Goal: Task Accomplishment & Management: Manage account settings

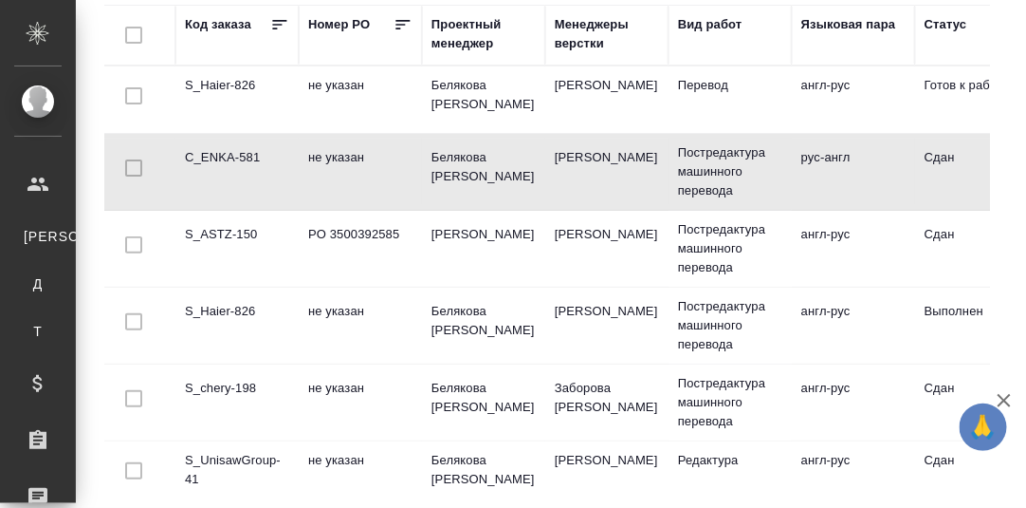
click at [229, 230] on td "S_ASTZ-150" at bounding box center [237, 248] width 123 height 66
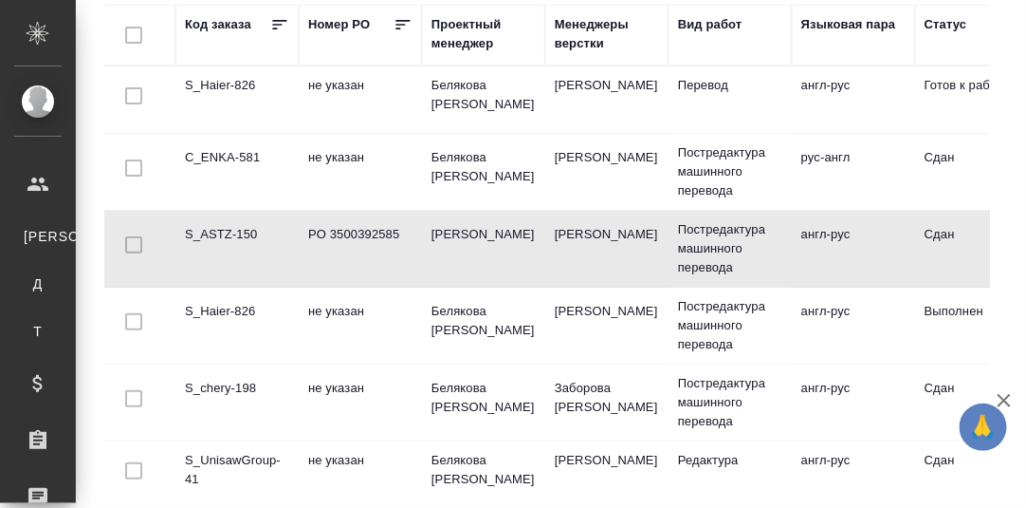
click at [222, 386] on td "S_chery-198" at bounding box center [237, 402] width 123 height 66
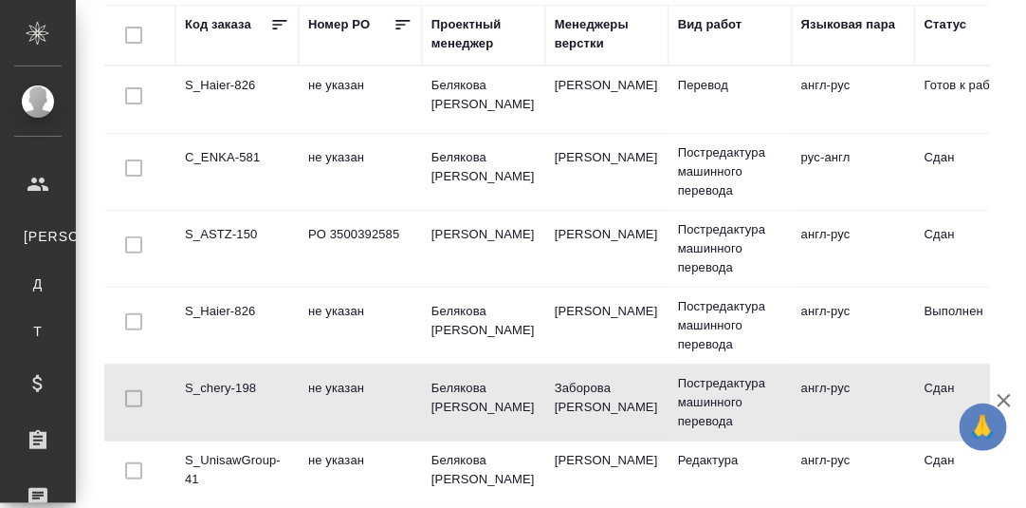
click at [215, 386] on td "S_chery-198" at bounding box center [237, 402] width 123 height 66
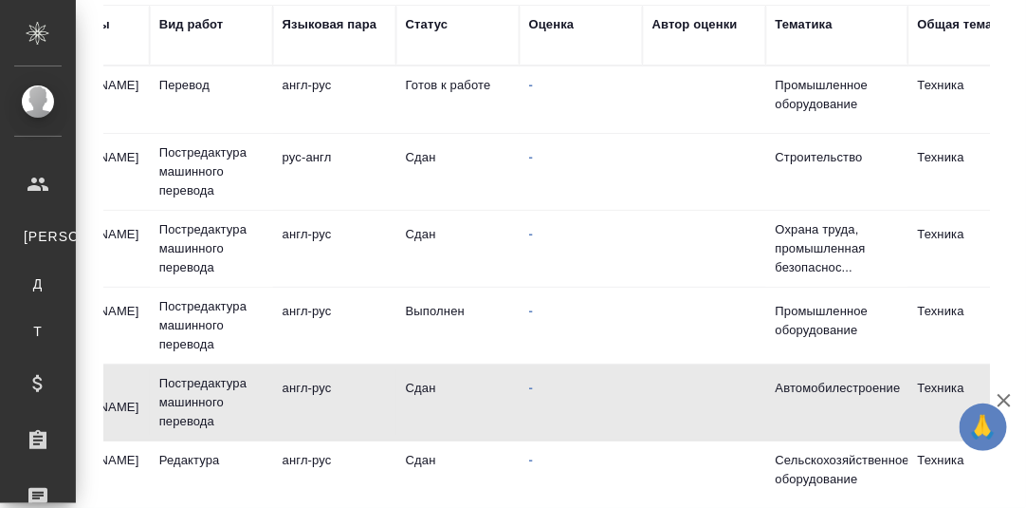
scroll to position [0, 515]
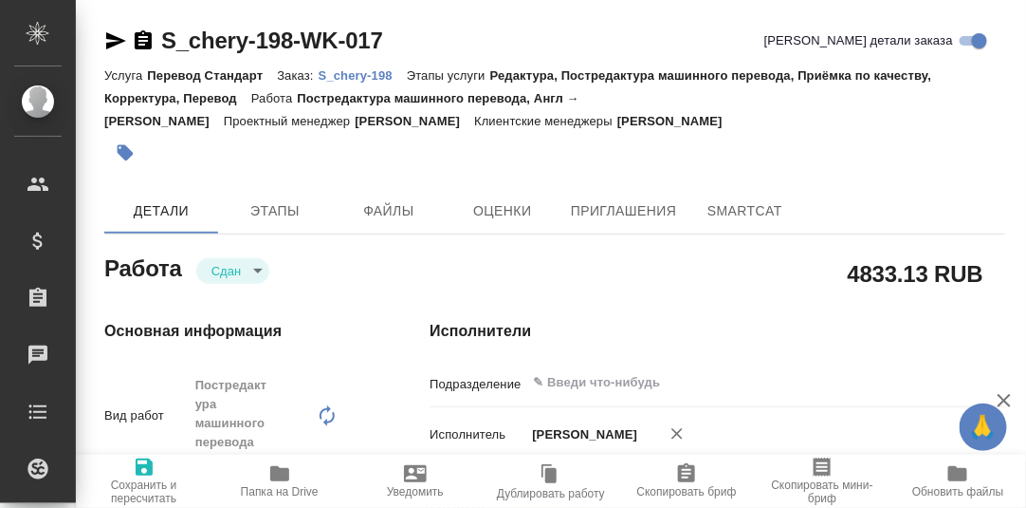
type textarea "x"
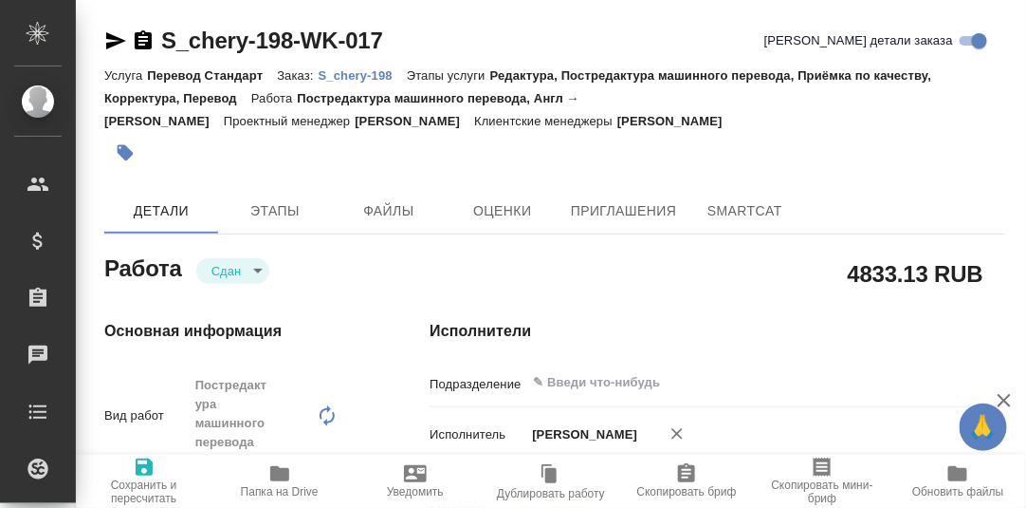
type textarea "x"
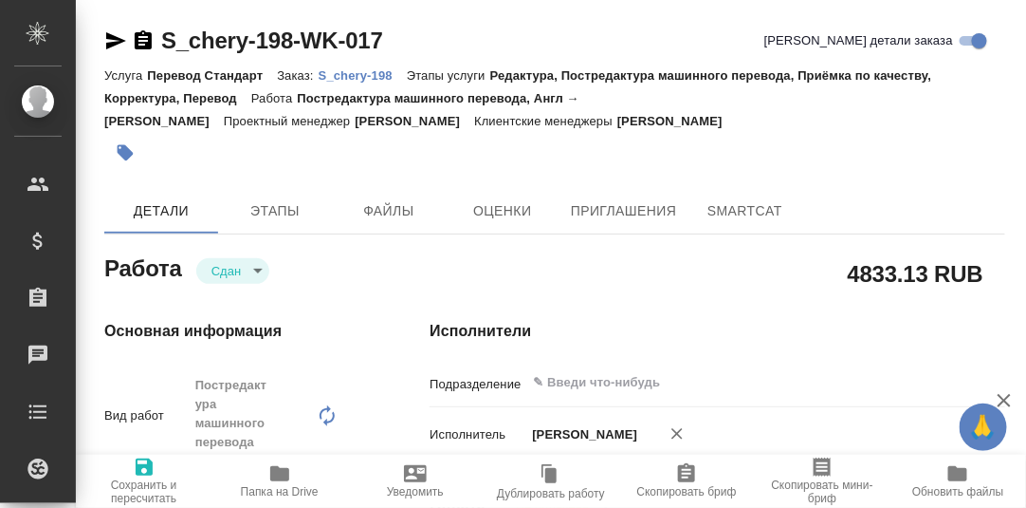
type textarea "x"
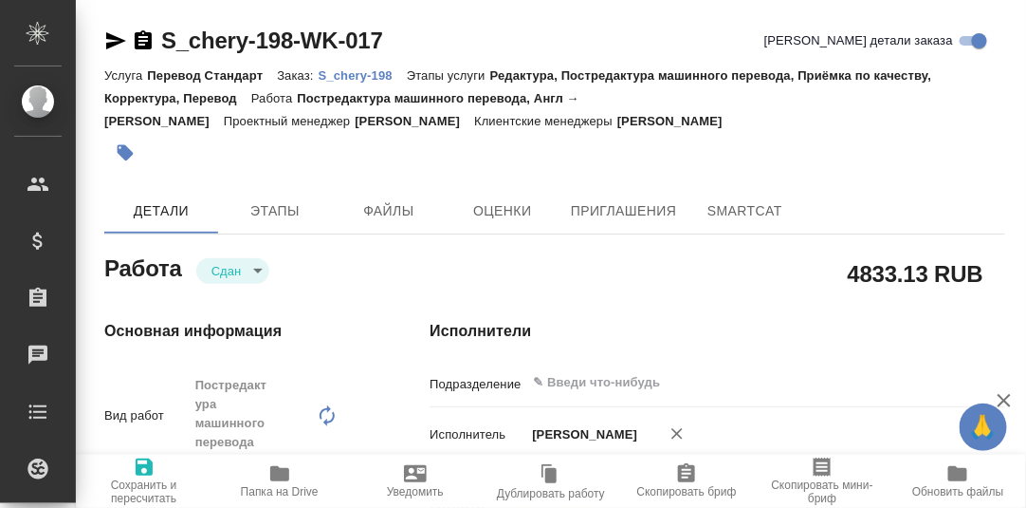
type textarea "x"
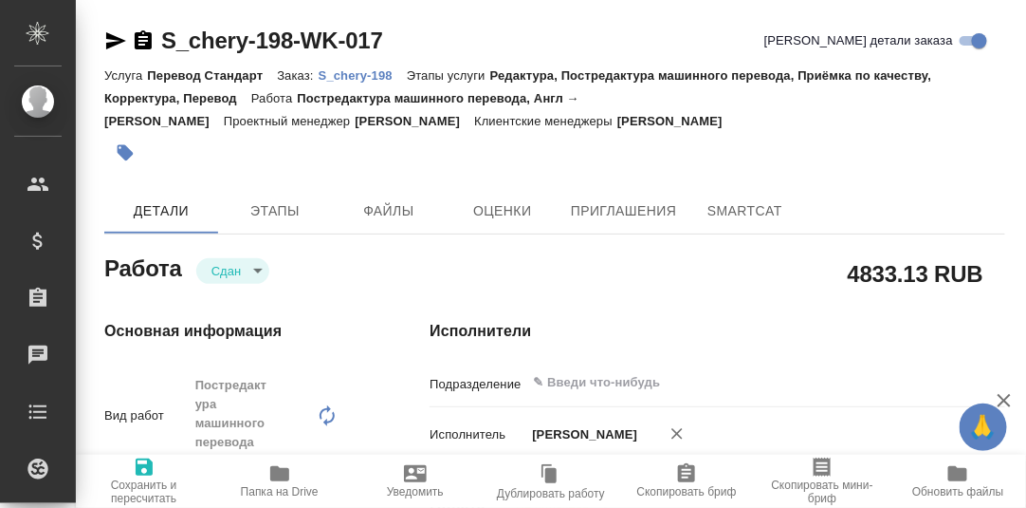
type textarea "x"
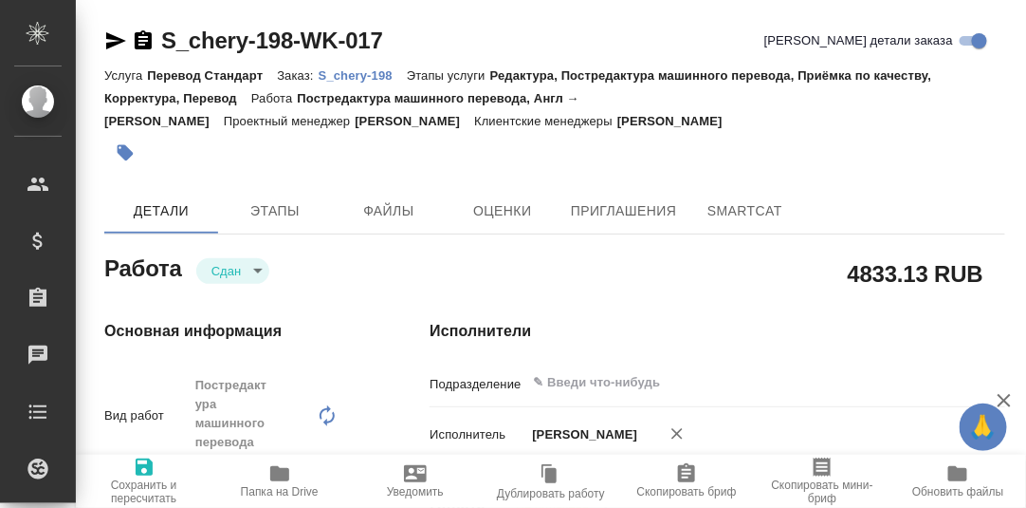
click at [359, 79] on p "S_chery-198" at bounding box center [363, 75] width 88 height 14
type textarea "x"
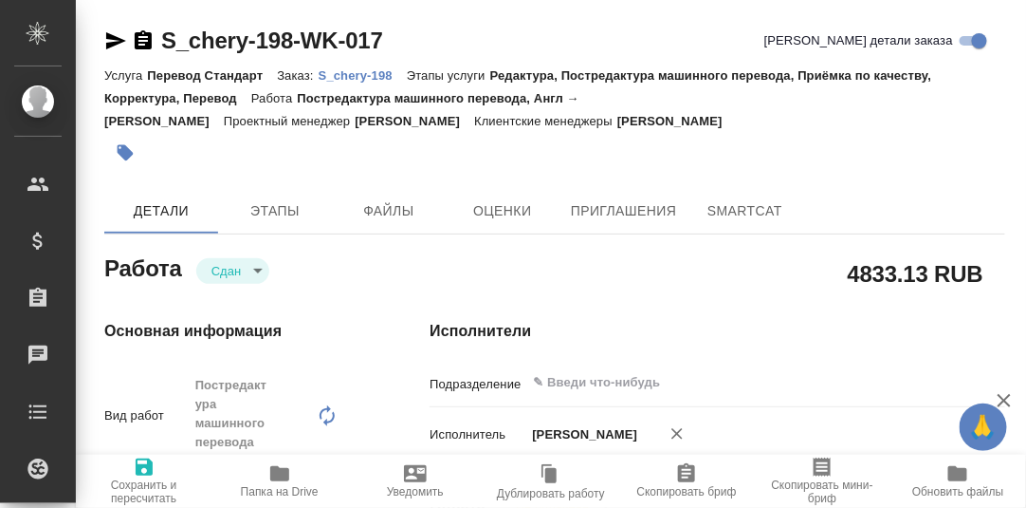
type textarea "x"
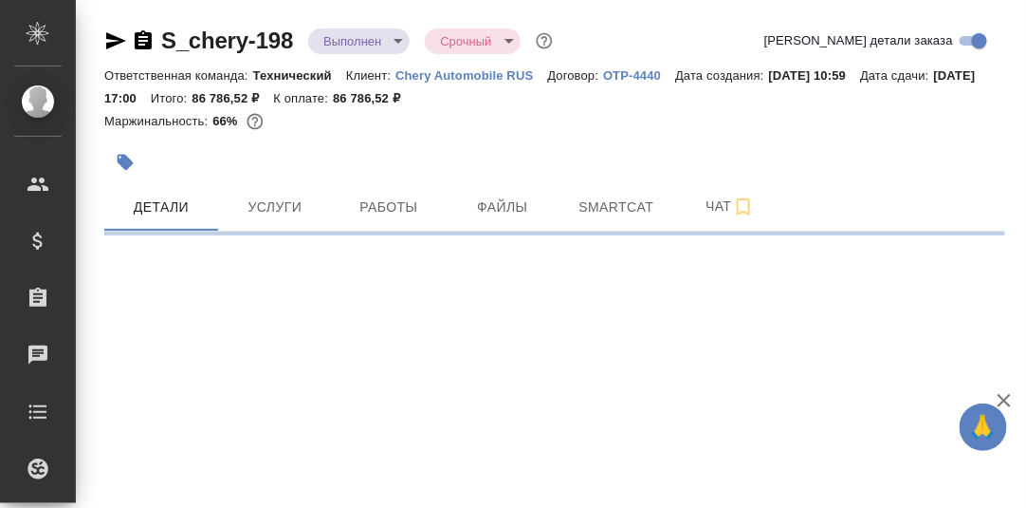
select select "RU"
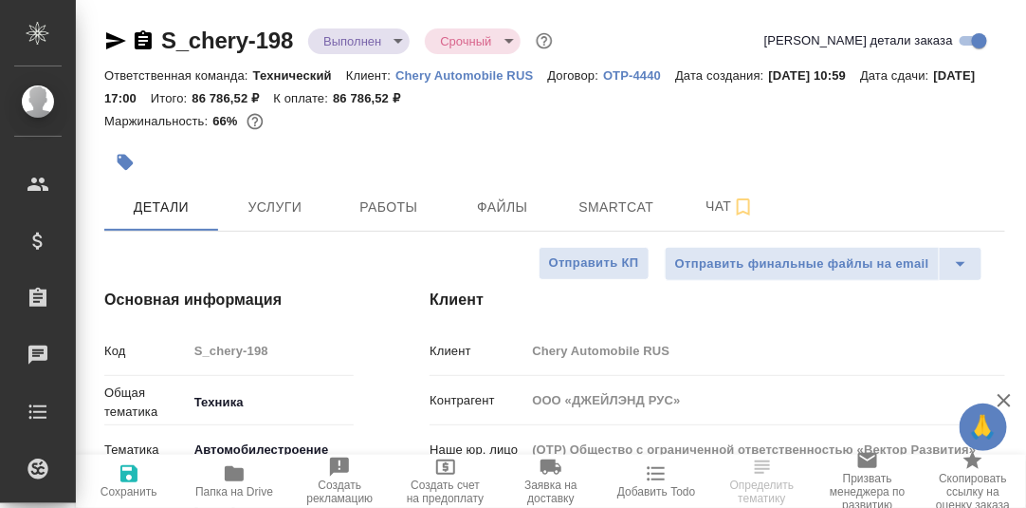
type textarea "x"
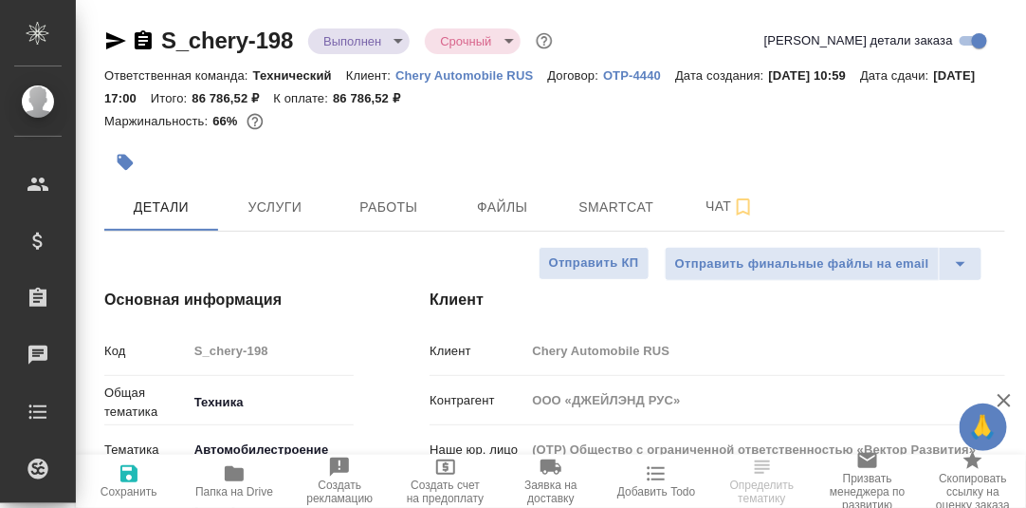
type textarea "x"
type input "Белякова [PERSON_NAME]"
type input "Сеитов Павел"
click at [619, 199] on span "Smartcat" at bounding box center [616, 207] width 91 height 24
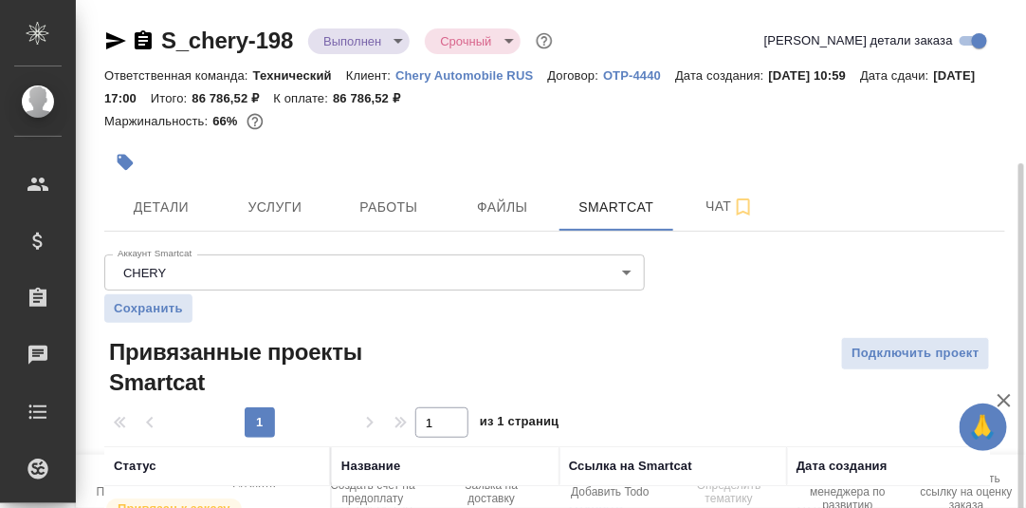
scroll to position [175, 0]
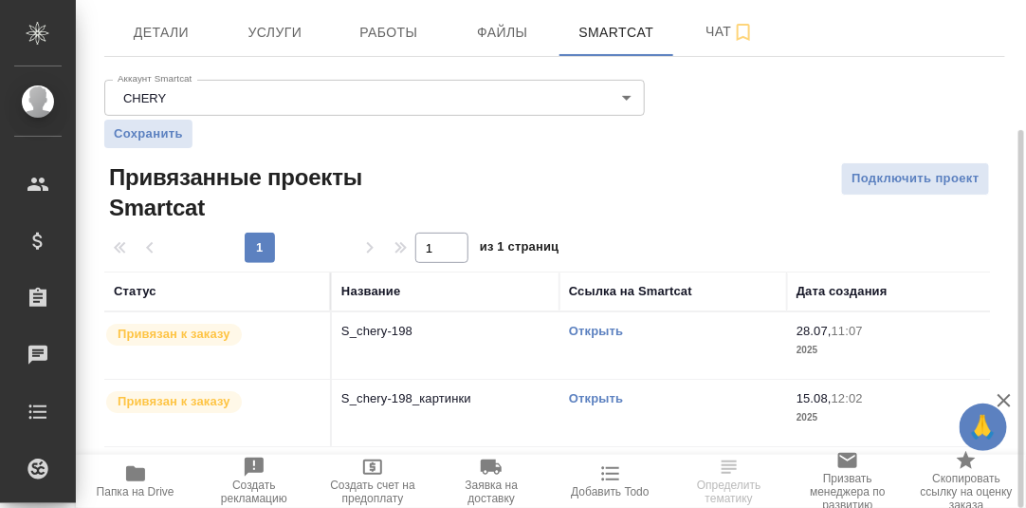
click at [596, 327] on link "Открыть" at bounding box center [596, 330] width 54 height 14
click at [385, 31] on span "Работы" at bounding box center [388, 33] width 91 height 24
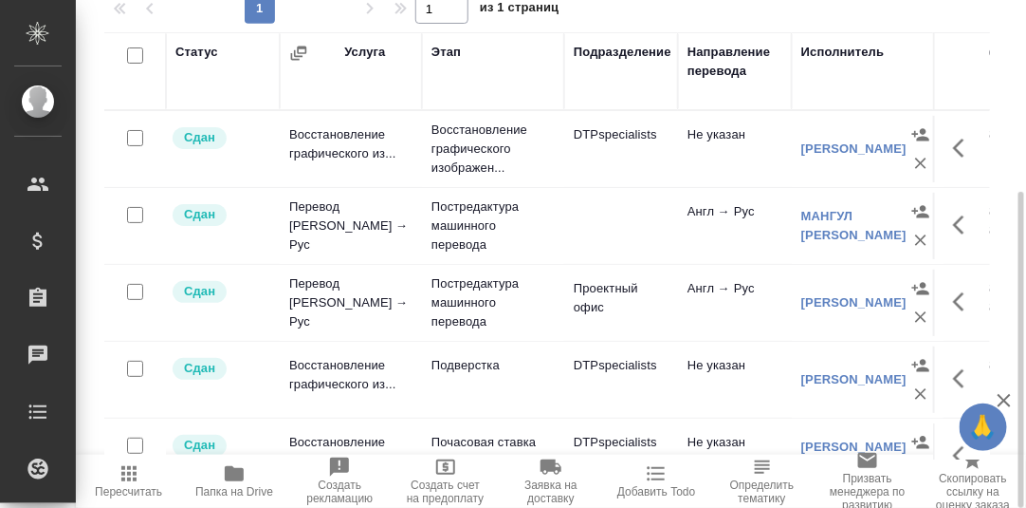
scroll to position [118, 0]
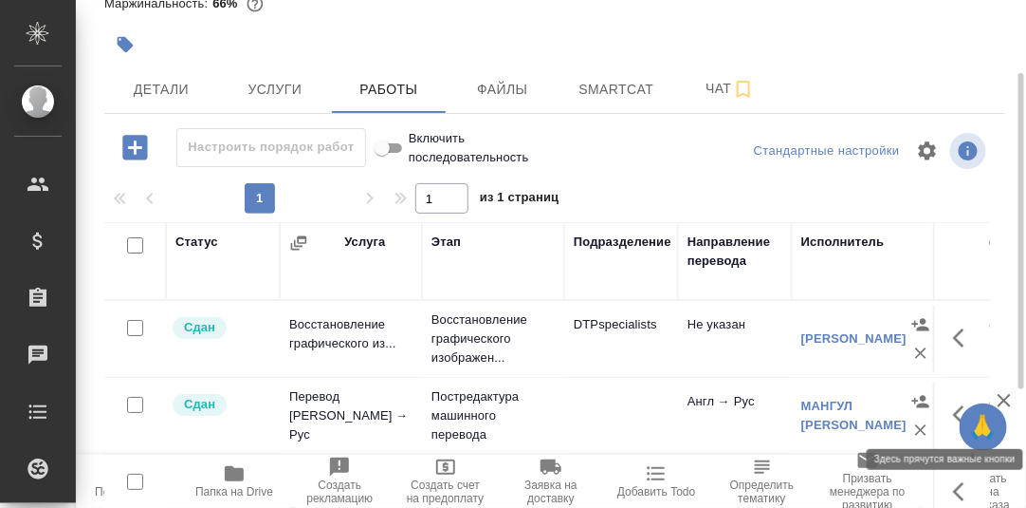
click at [953, 407] on icon "button" at bounding box center [958, 414] width 11 height 19
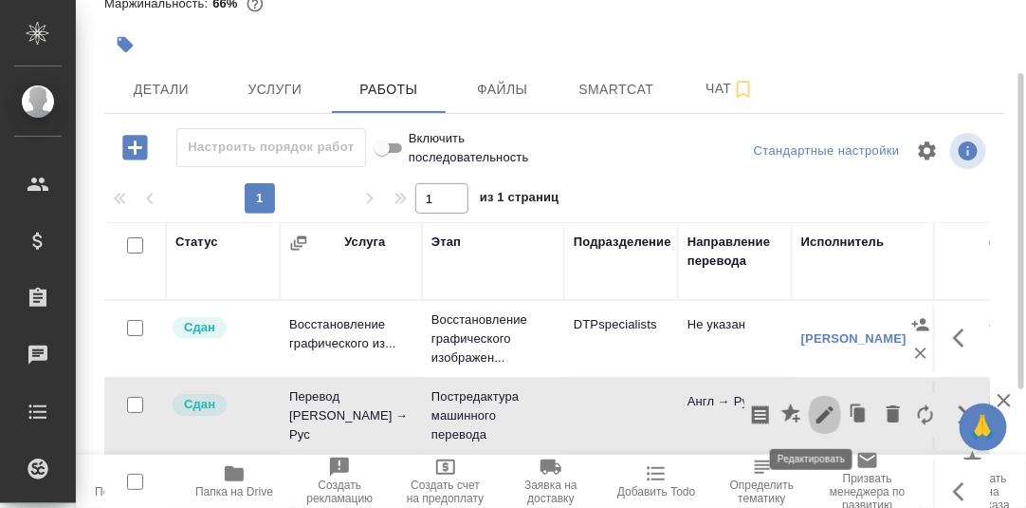
click at [814, 409] on icon "button" at bounding box center [825, 414] width 23 height 23
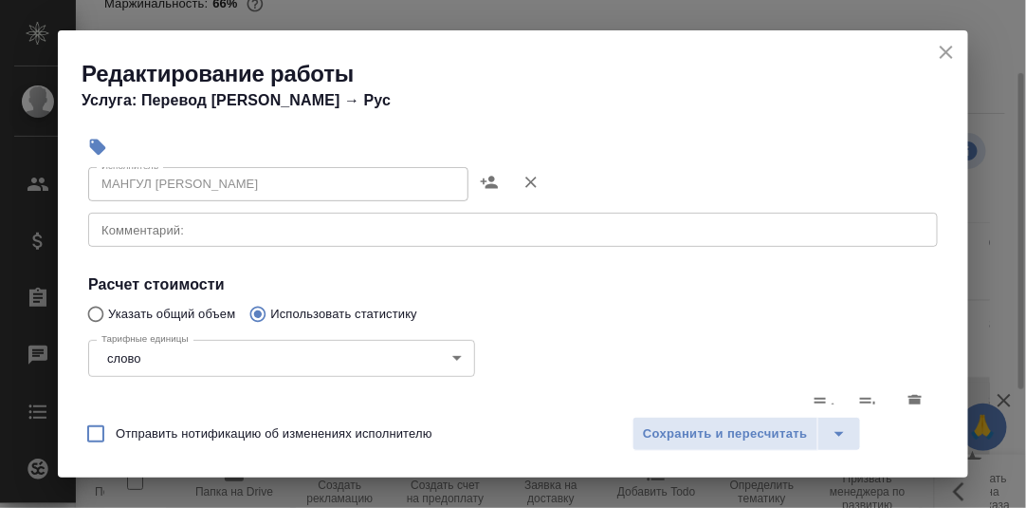
scroll to position [0, 0]
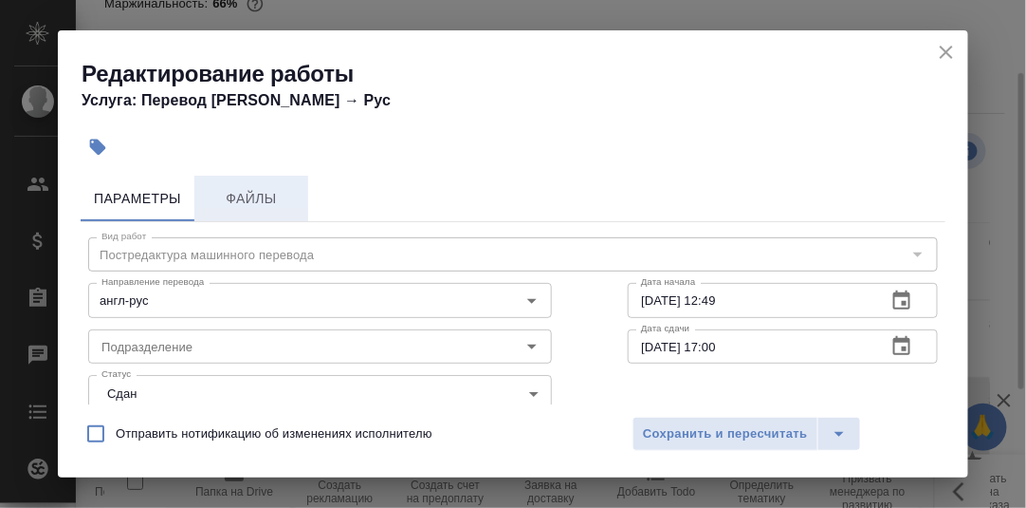
click at [236, 194] on span "Файлы" at bounding box center [251, 199] width 91 height 24
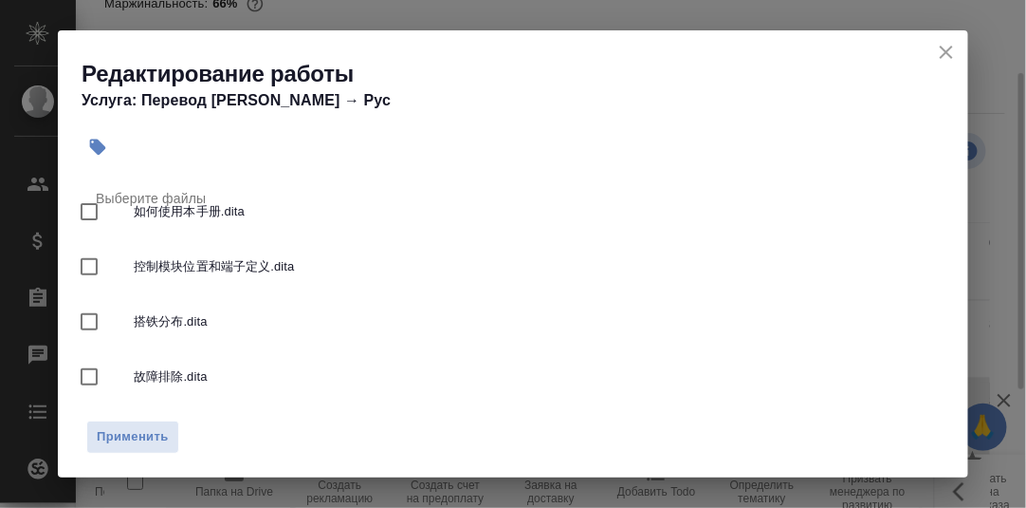
scroll to position [569, 0]
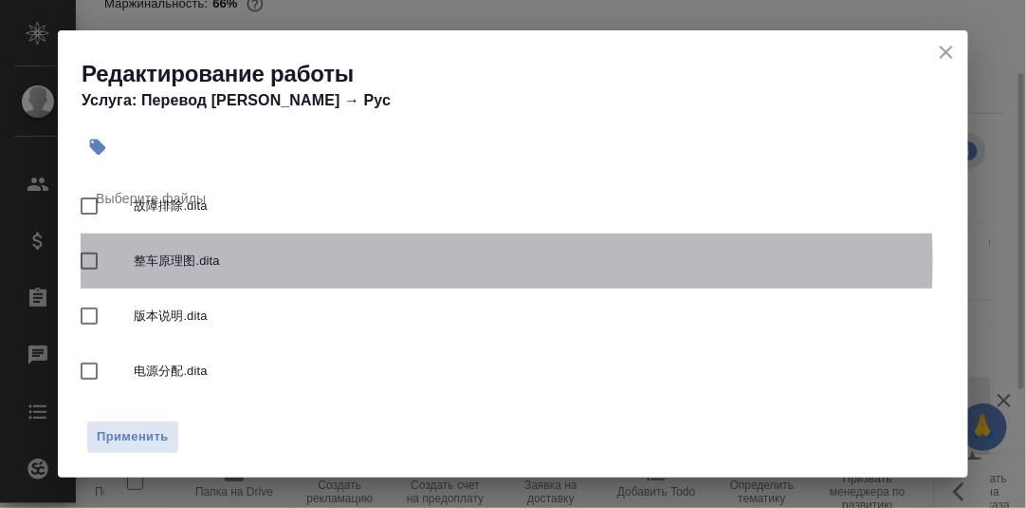
drag, startPoint x: 260, startPoint y: 262, endPoint x: 349, endPoint y: 268, distance: 89.4
click at [349, 268] on span "整车原理图.dita" at bounding box center [532, 260] width 797 height 19
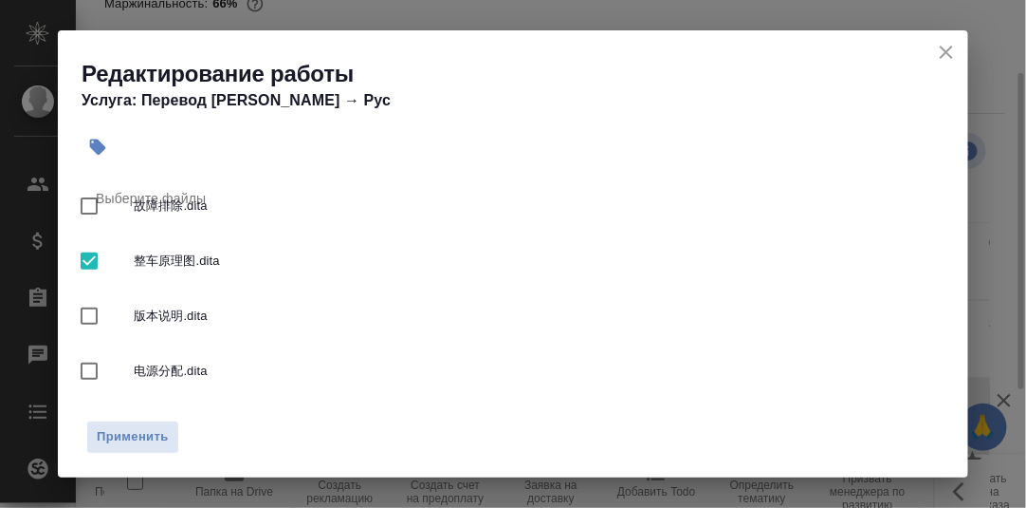
click at [89, 260] on input "checkbox" at bounding box center [89, 261] width 40 height 40
checkbox input "false"
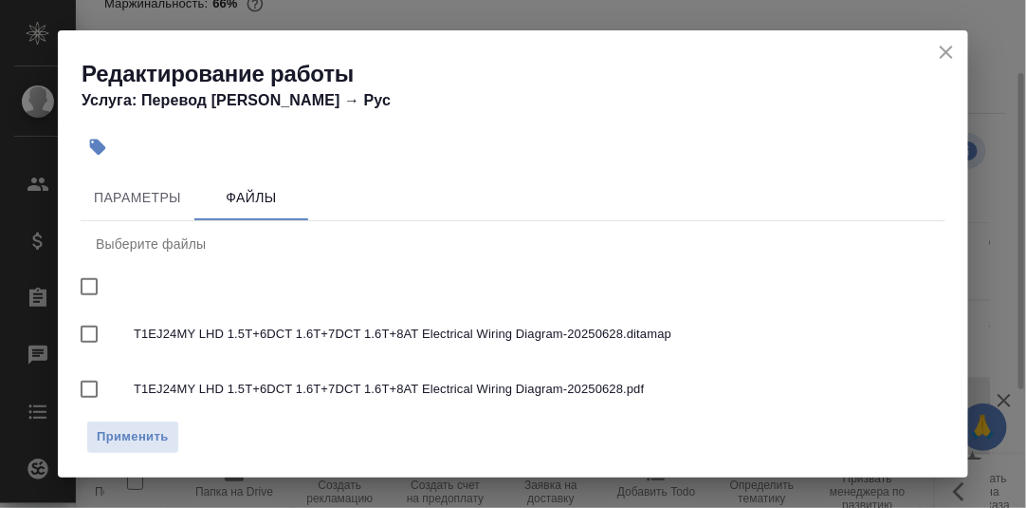
scroll to position [0, 0]
click at [950, 47] on icon "close" at bounding box center [946, 52] width 13 height 13
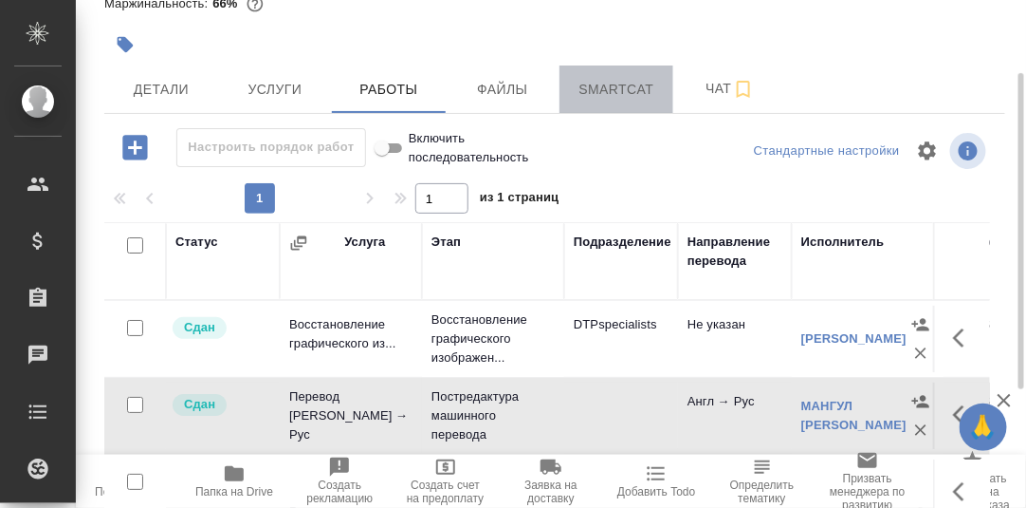
click at [631, 91] on span "Smartcat" at bounding box center [616, 90] width 91 height 24
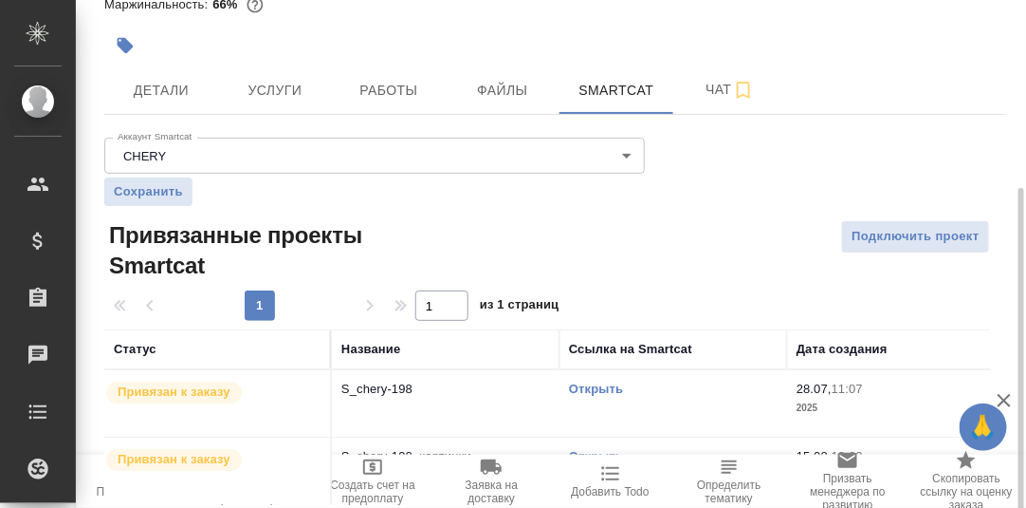
scroll to position [175, 0]
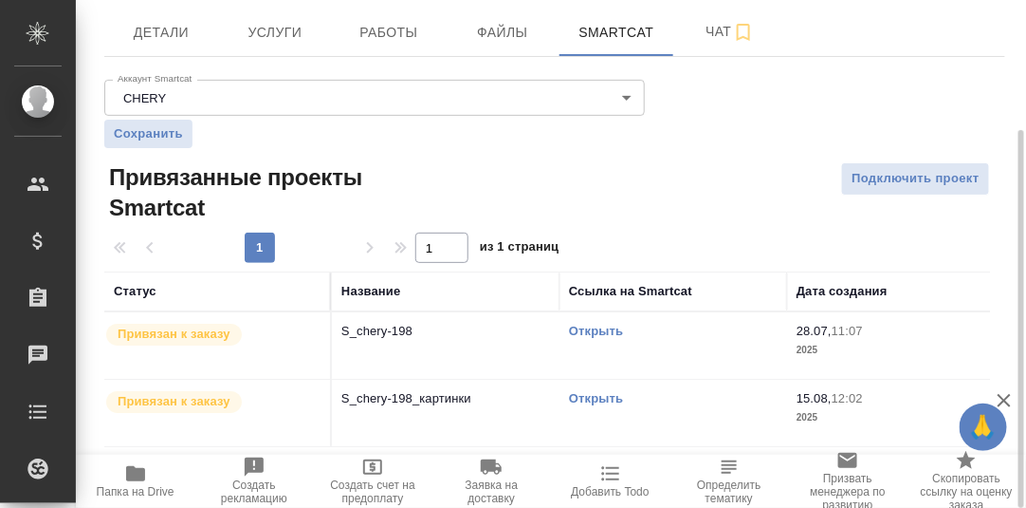
click at [605, 398] on link "Открыть" at bounding box center [596, 398] width 54 height 14
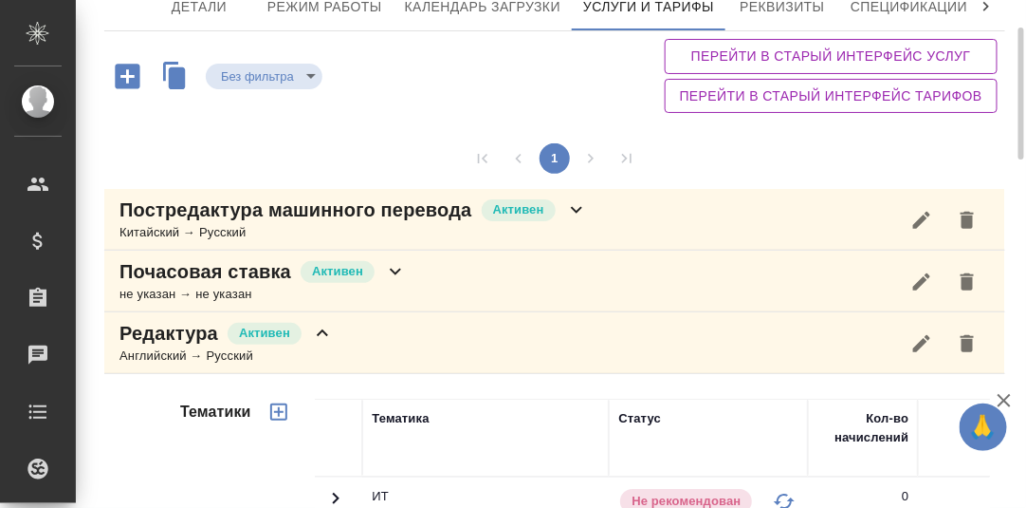
scroll to position [12, 0]
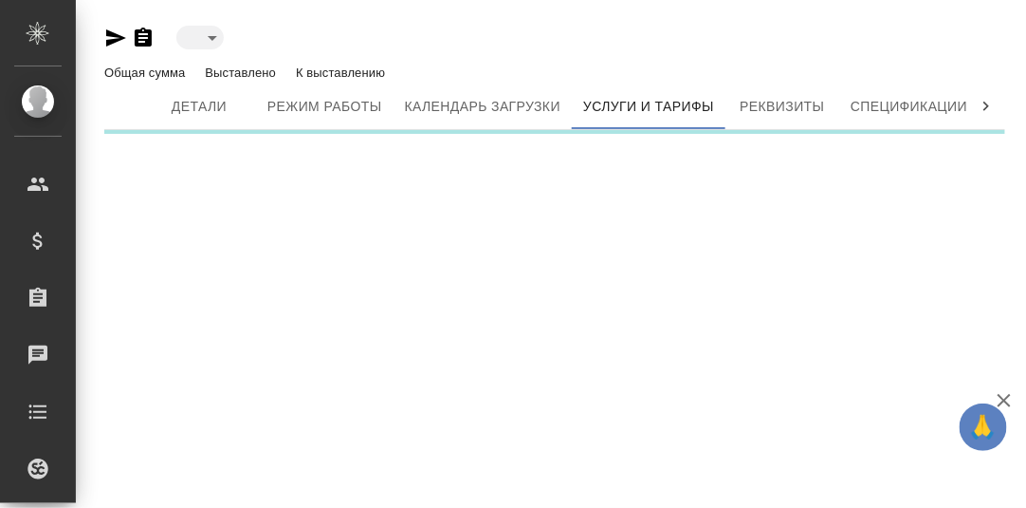
type input "active"
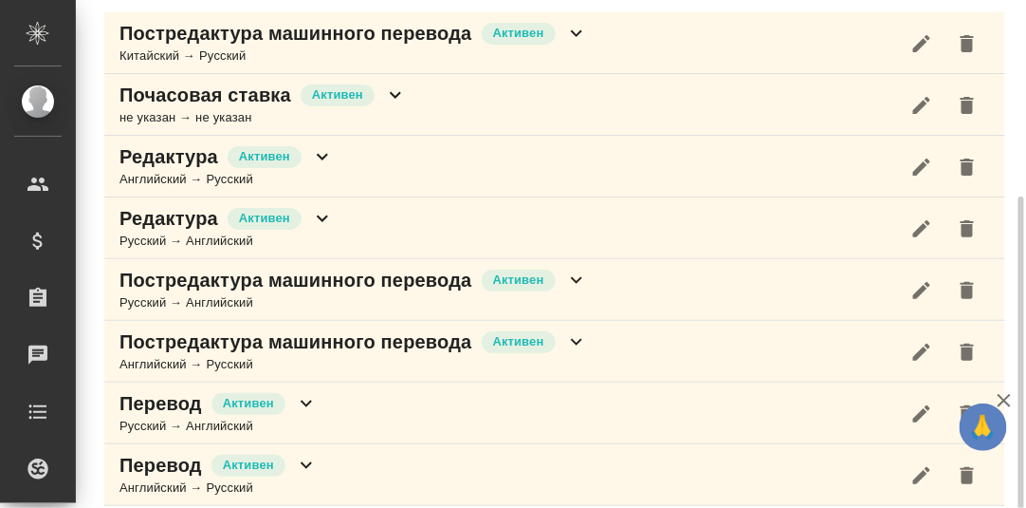
scroll to position [294, 0]
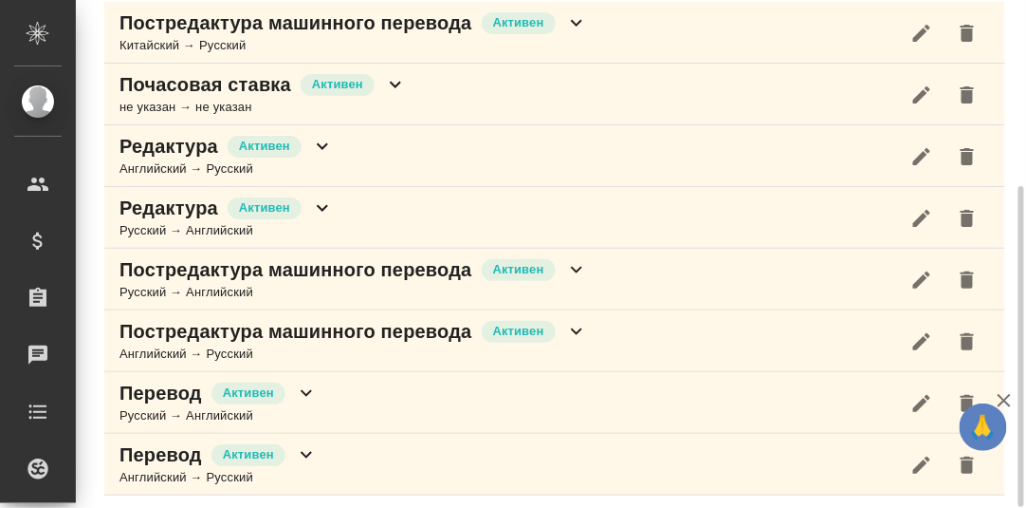
click at [573, 24] on icon at bounding box center [576, 22] width 23 height 23
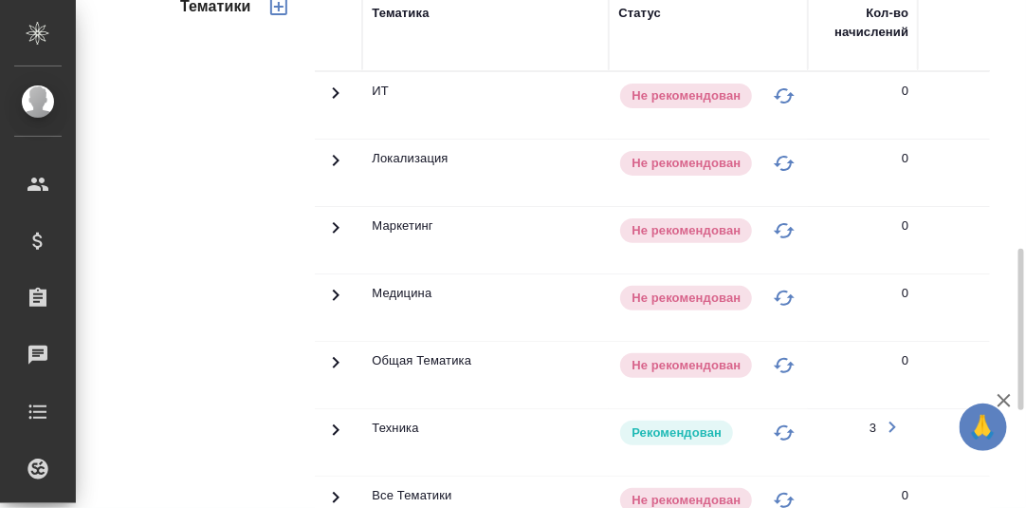
scroll to position [578, 0]
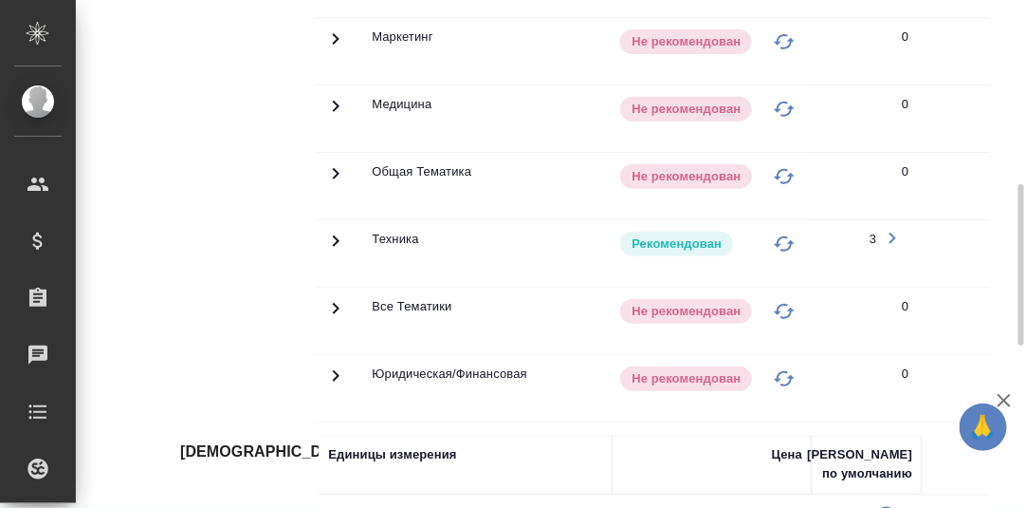
click at [336, 237] on icon at bounding box center [336, 240] width 7 height 11
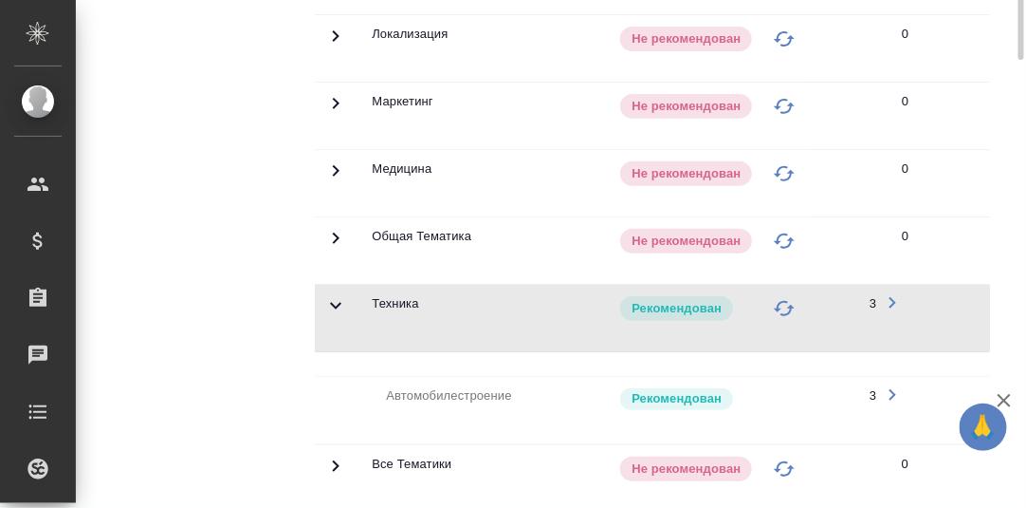
scroll to position [0, 0]
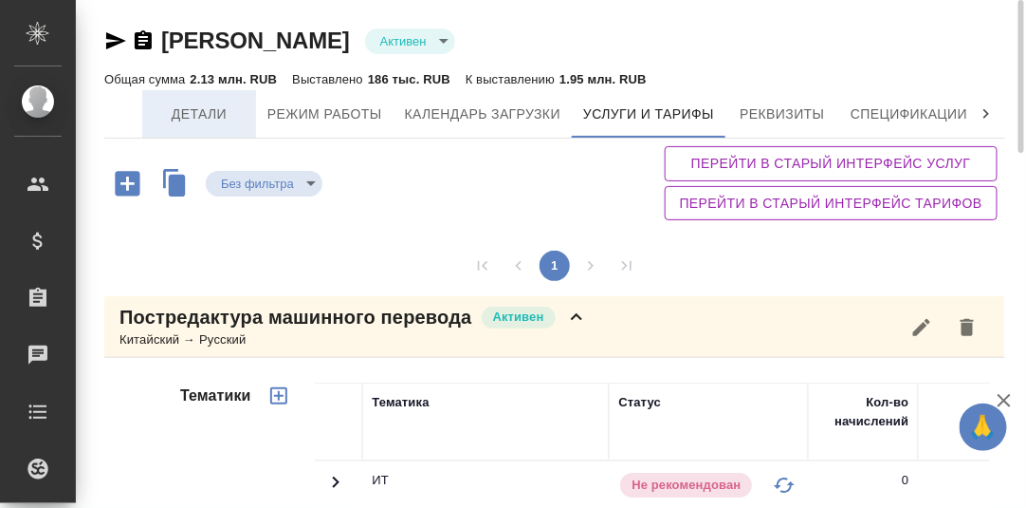
drag, startPoint x: 201, startPoint y: 112, endPoint x: 348, endPoint y: 148, distance: 151.4
click at [201, 112] on span "Детали" at bounding box center [199, 114] width 91 height 24
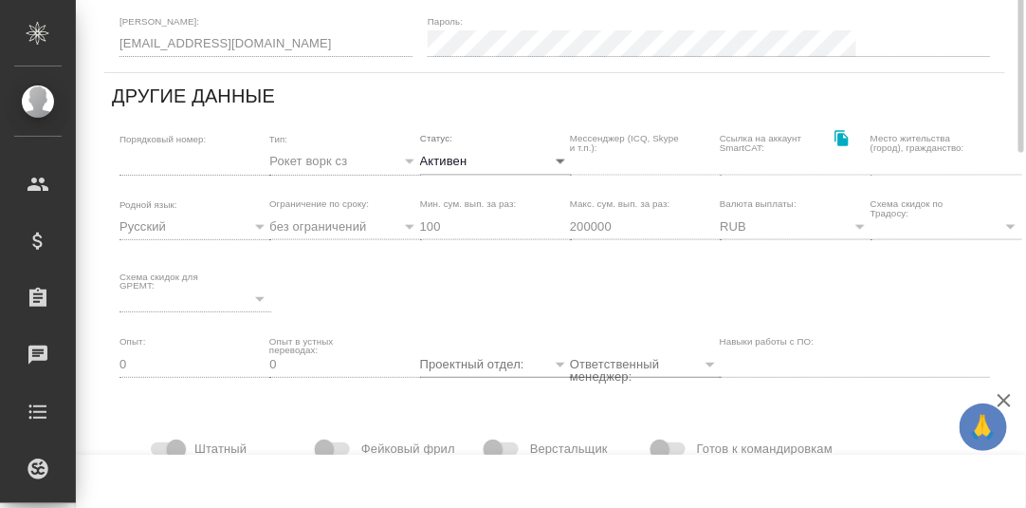
scroll to position [284, 0]
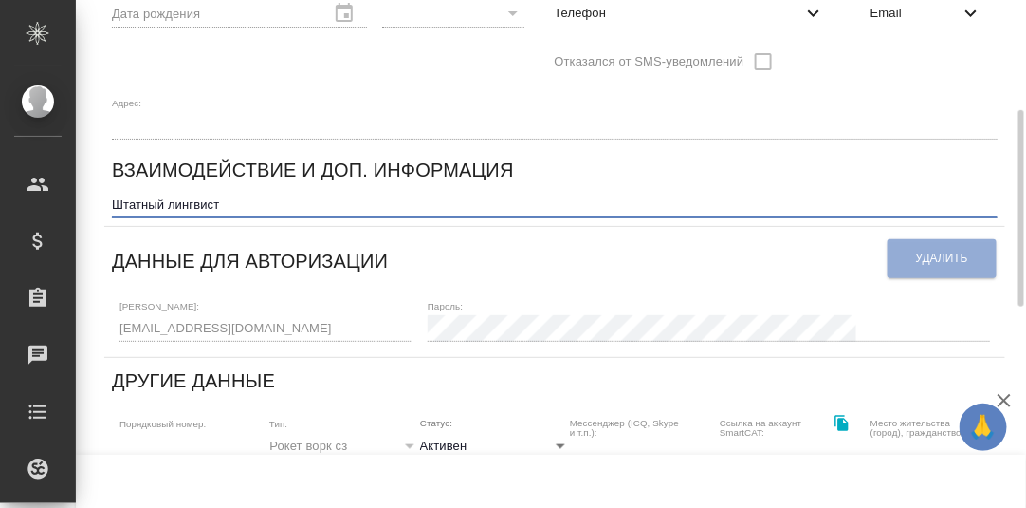
click at [258, 197] on textarea "Штатный лингвист" at bounding box center [555, 204] width 886 height 14
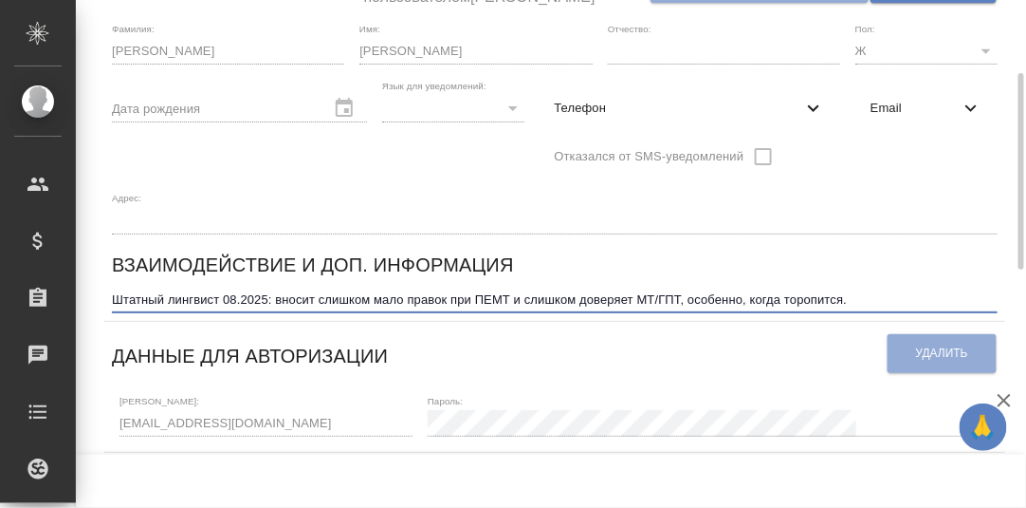
scroll to position [0, 0]
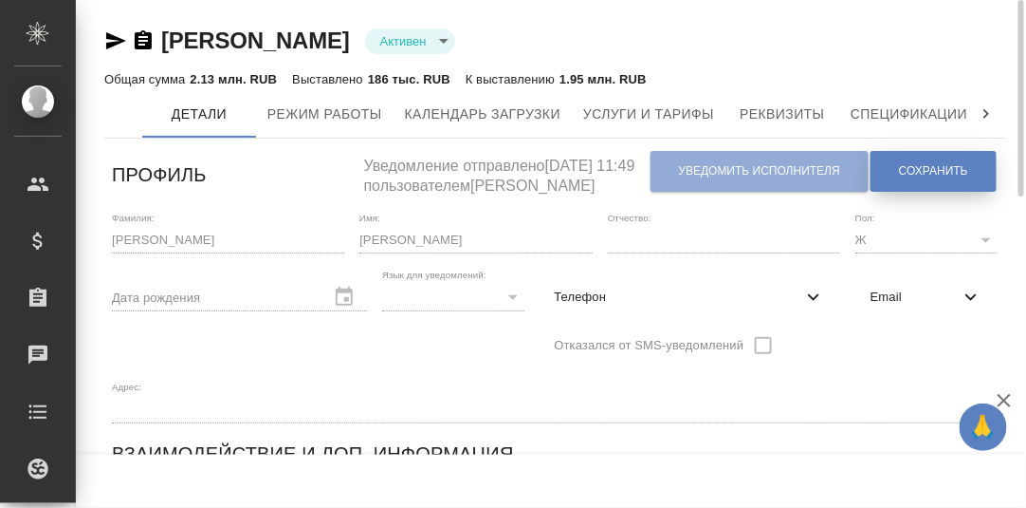
type textarea "Штатный лингвист 08.2025: вносит слишком мало правок при ПЕМТ и слишком доверяе…"
drag, startPoint x: 911, startPoint y: 176, endPoint x: 711, endPoint y: 226, distance: 206.4
click at [910, 176] on span "Сохранить" at bounding box center [933, 171] width 69 height 16
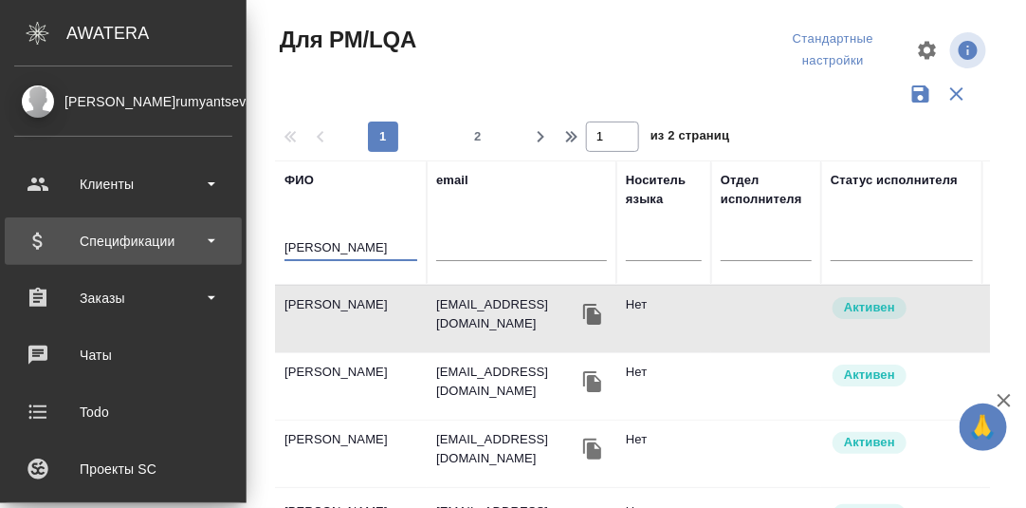
drag, startPoint x: 171, startPoint y: 242, endPoint x: 46, endPoint y: 255, distance: 125.0
click at [46, 255] on div ".cls-1 fill:#fff; AWATERA Румянцева Дарья d.rumyantseva Клиенты Спецификации За…" at bounding box center [513, 254] width 1026 height 508
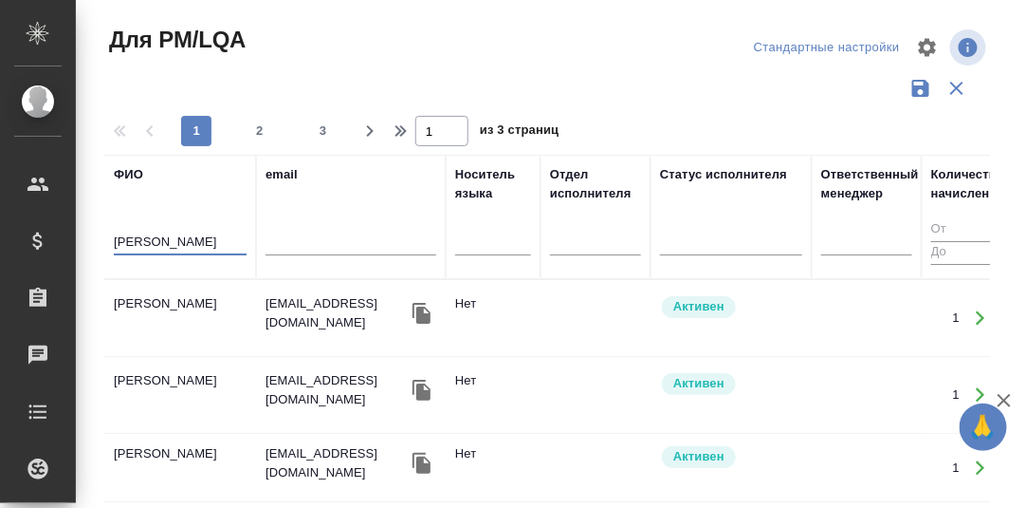
type input "Горохова"
click at [206, 306] on td "Горохова Александра" at bounding box center [180, 318] width 152 height 66
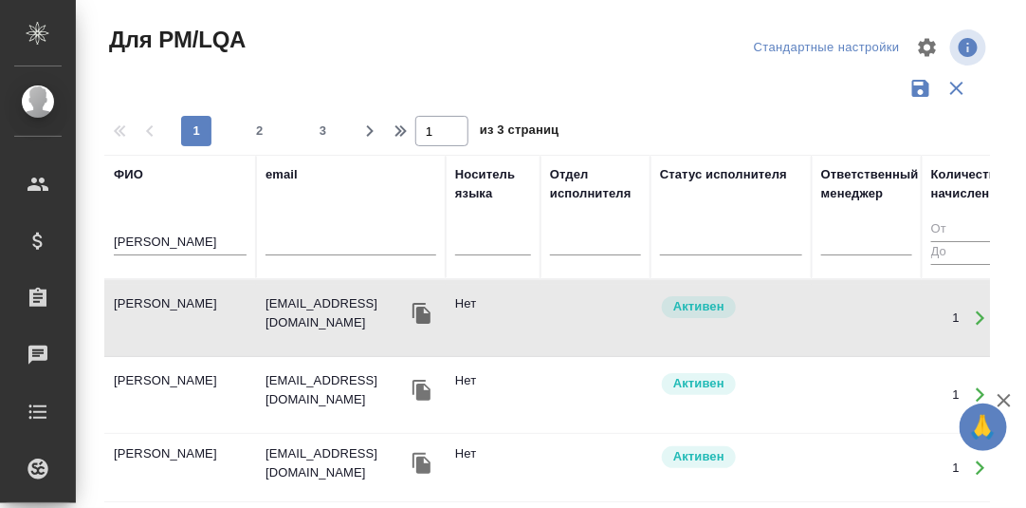
click at [206, 306] on td "Горохова Александра" at bounding box center [180, 318] width 152 height 66
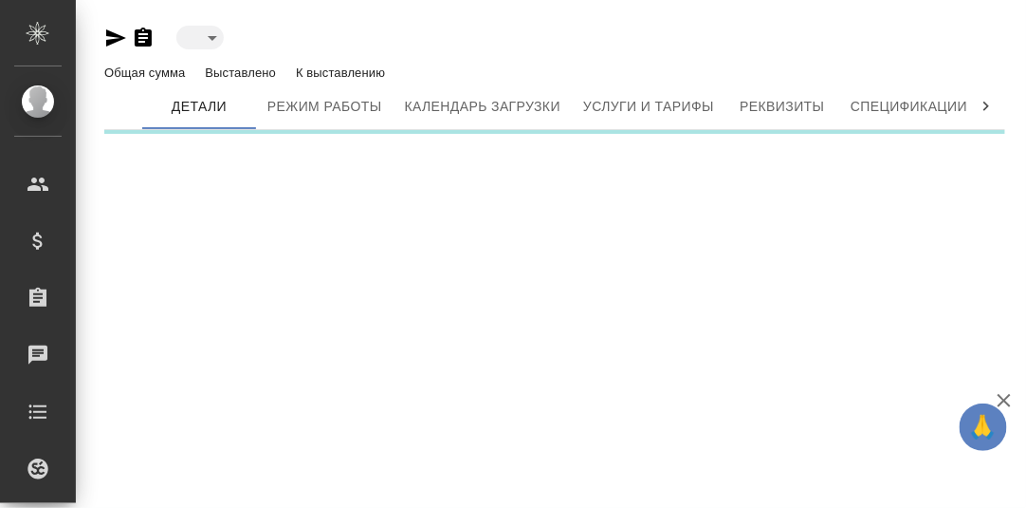
type input "active"
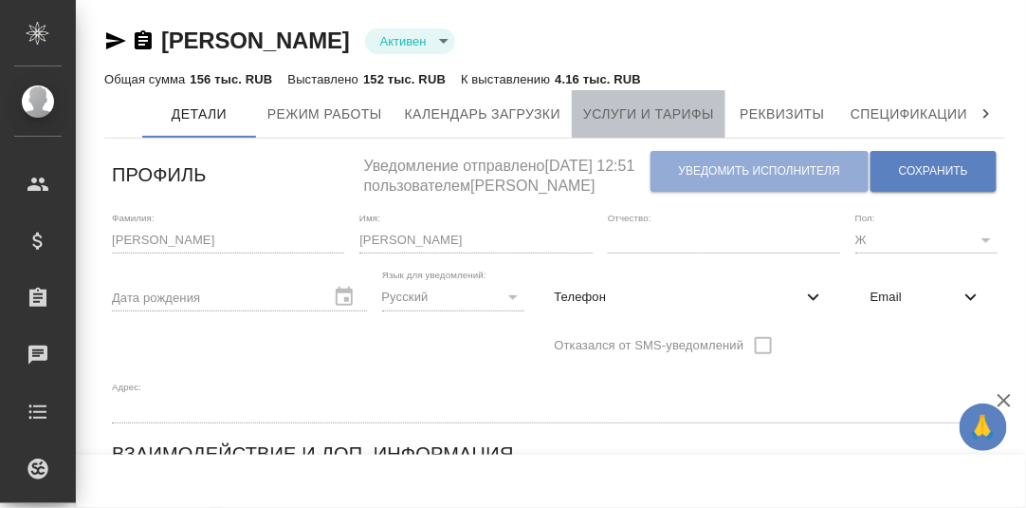
click at [628, 119] on span "Услуги и тарифы" at bounding box center [648, 114] width 131 height 24
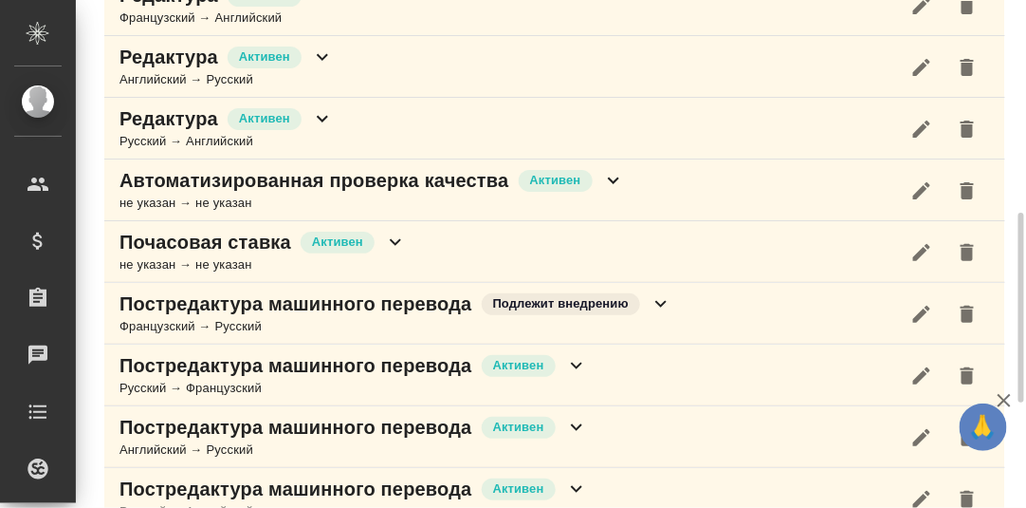
scroll to position [845, 0]
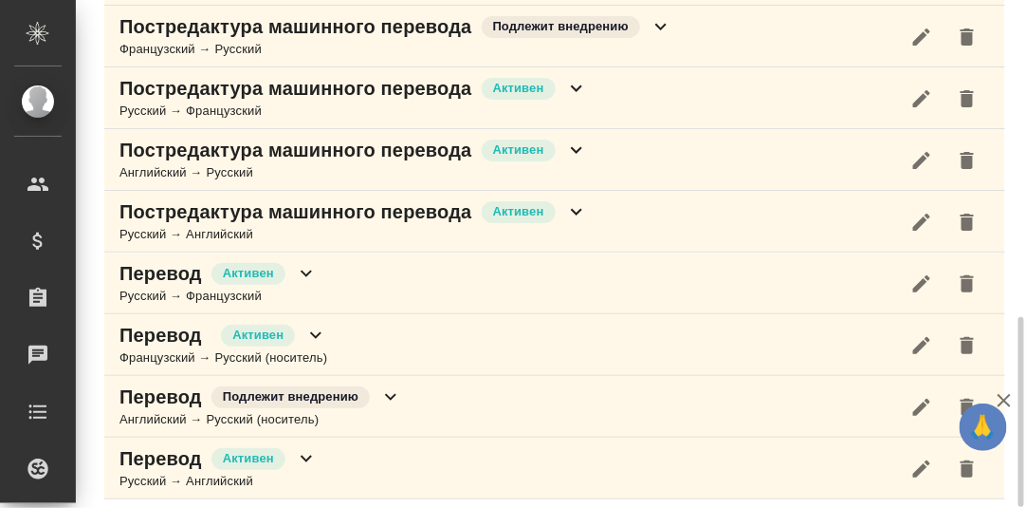
click at [577, 207] on icon at bounding box center [576, 211] width 23 height 23
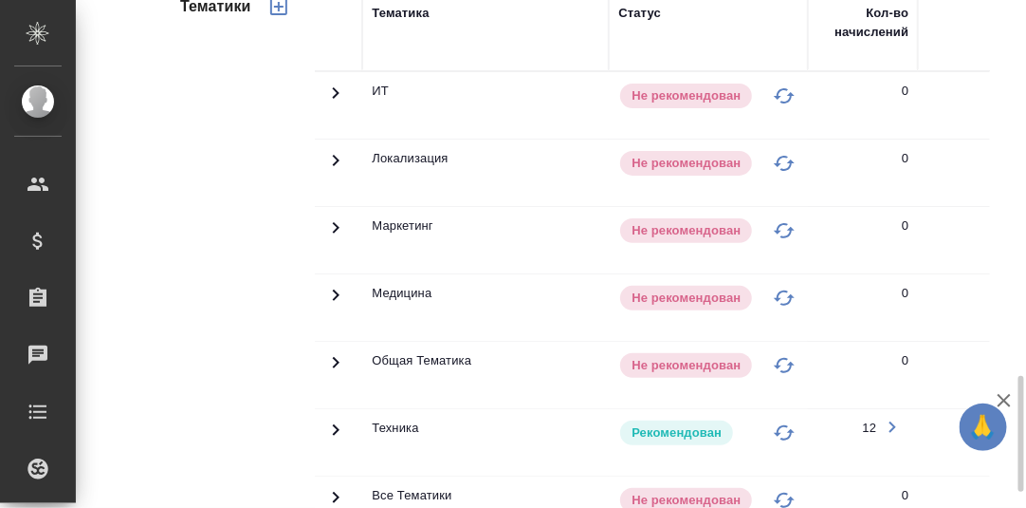
scroll to position [1224, 0]
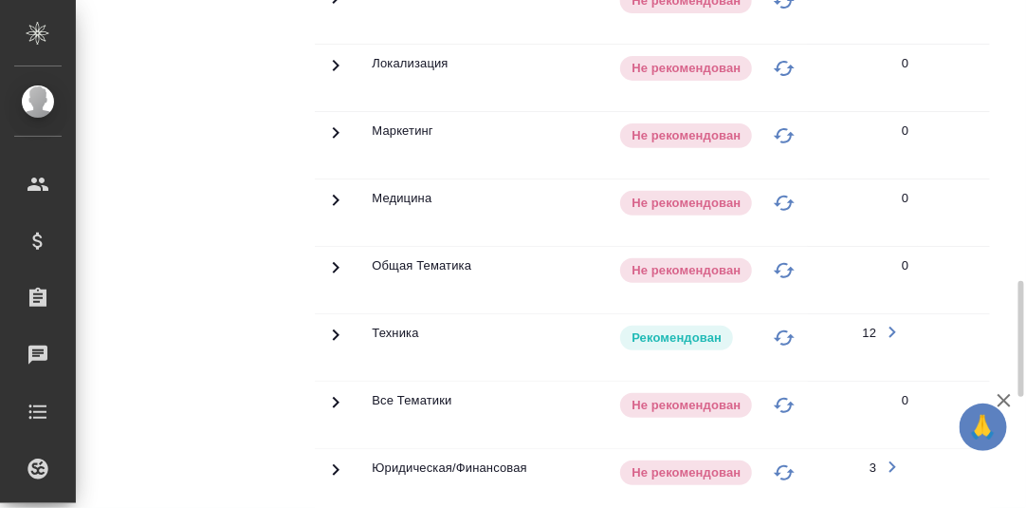
click at [335, 323] on icon at bounding box center [335, 334] width 23 height 23
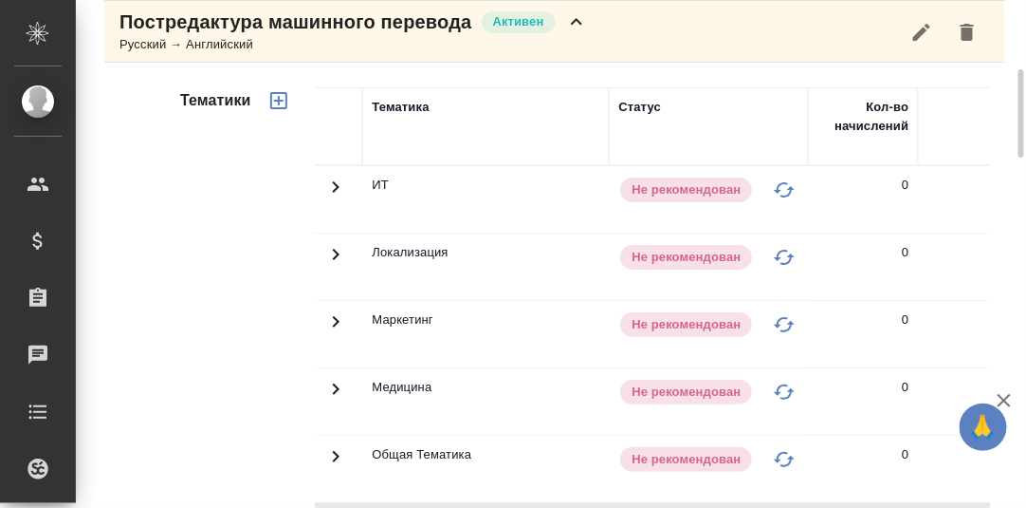
scroll to position [940, 0]
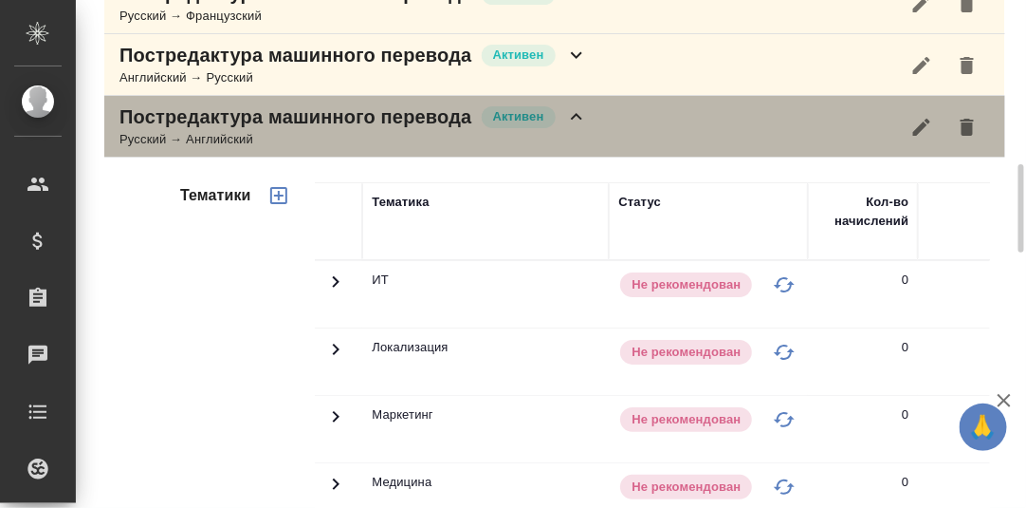
drag, startPoint x: 574, startPoint y: 108, endPoint x: 587, endPoint y: 68, distance: 42.0
click at [576, 113] on icon at bounding box center [576, 116] width 11 height 7
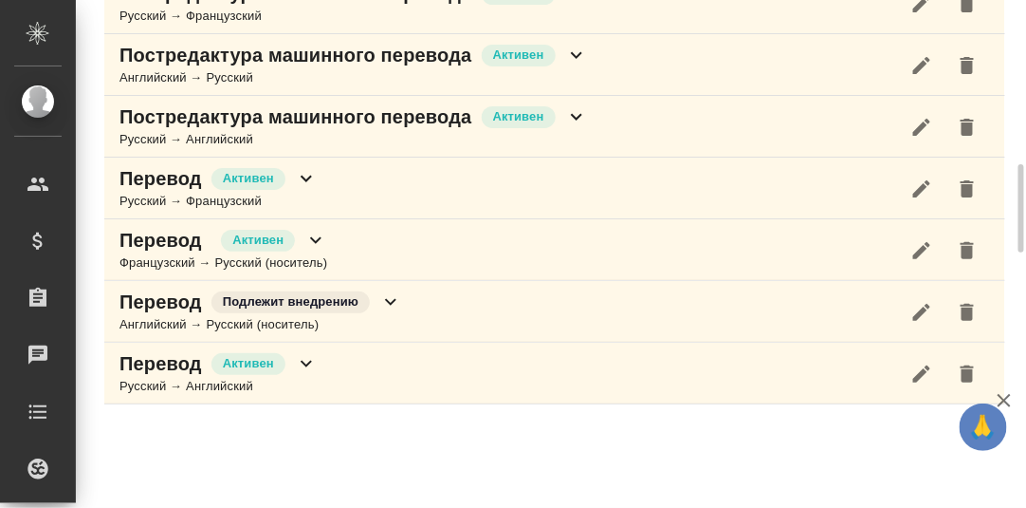
click at [577, 48] on icon at bounding box center [576, 55] width 23 height 23
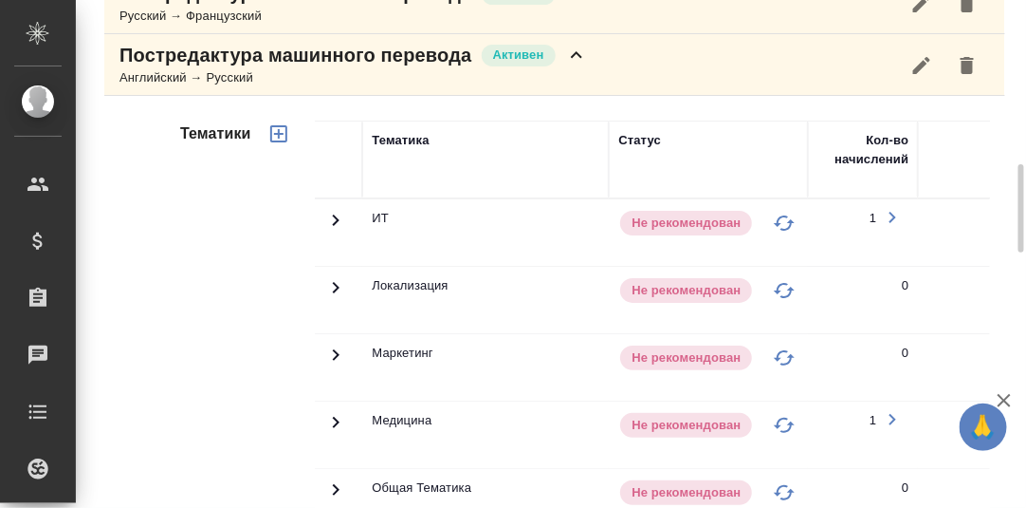
scroll to position [1319, 0]
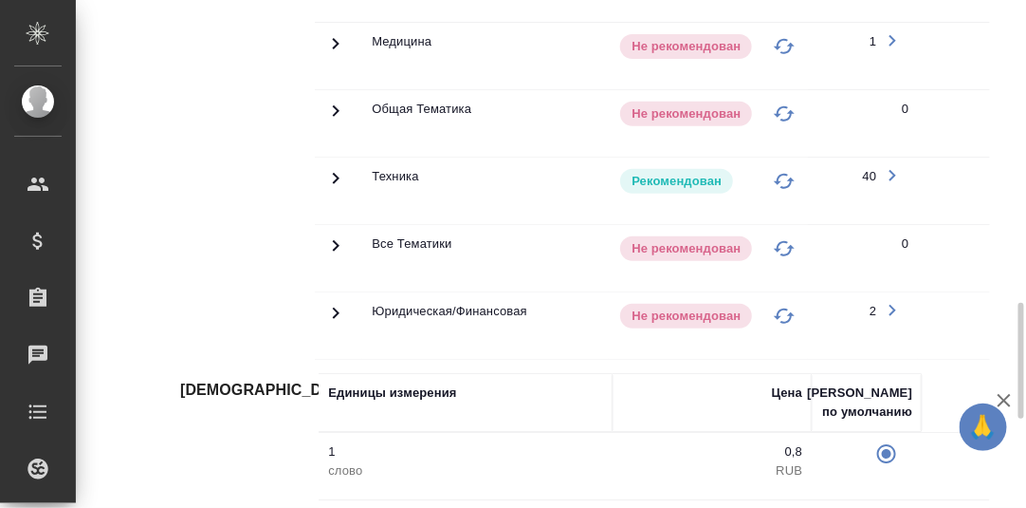
click at [330, 169] on icon at bounding box center [335, 178] width 23 height 23
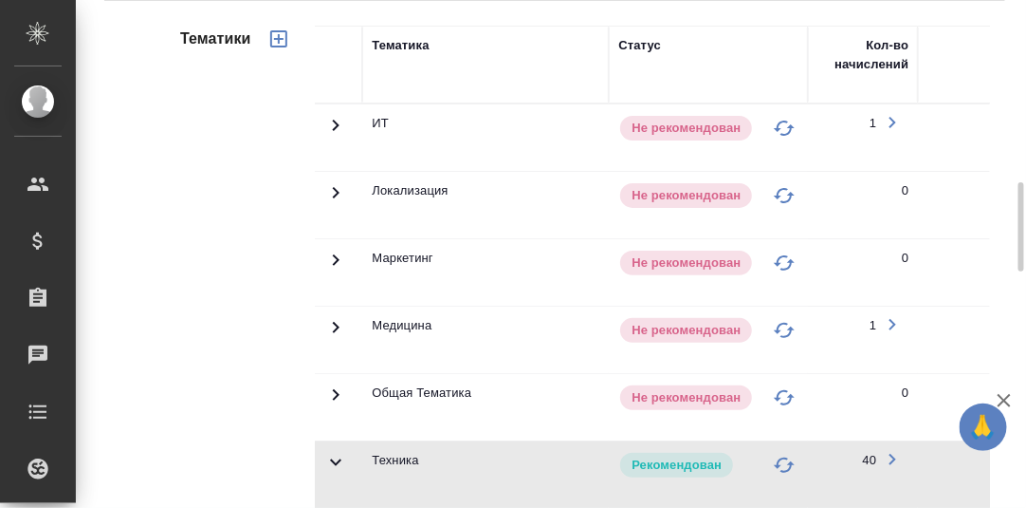
scroll to position [750, 0]
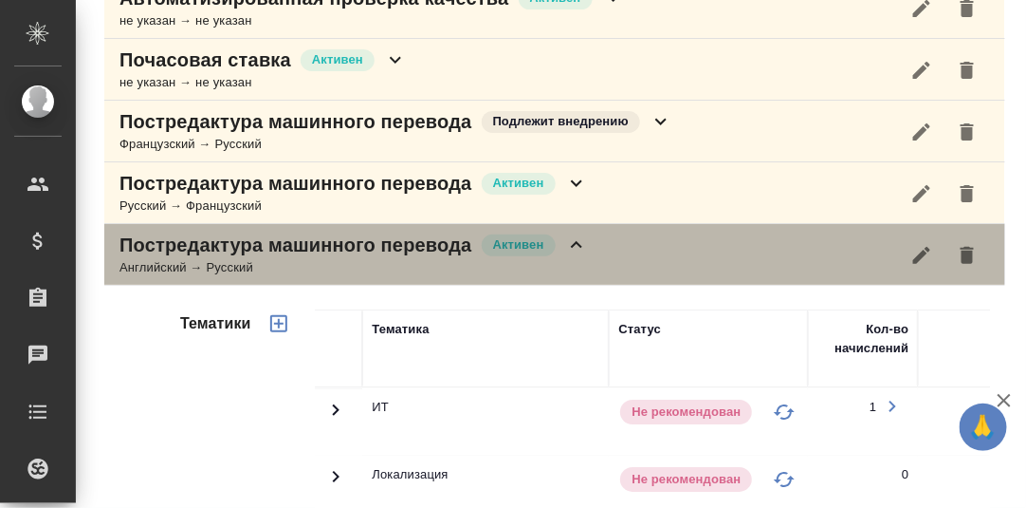
drag, startPoint x: 577, startPoint y: 237, endPoint x: 581, endPoint y: 206, distance: 31.5
click at [577, 237] on icon at bounding box center [576, 244] width 23 height 23
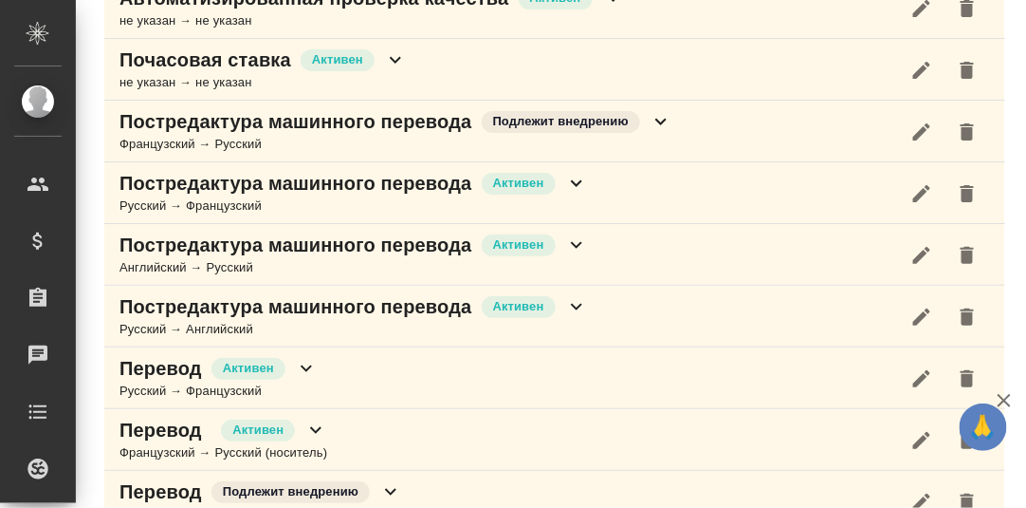
click at [573, 174] on icon at bounding box center [576, 183] width 23 height 23
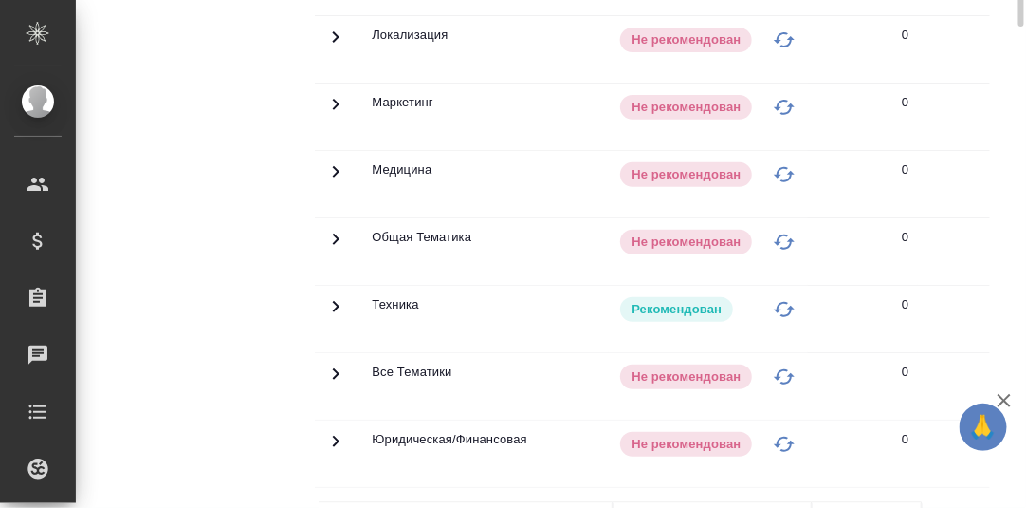
scroll to position [656, 0]
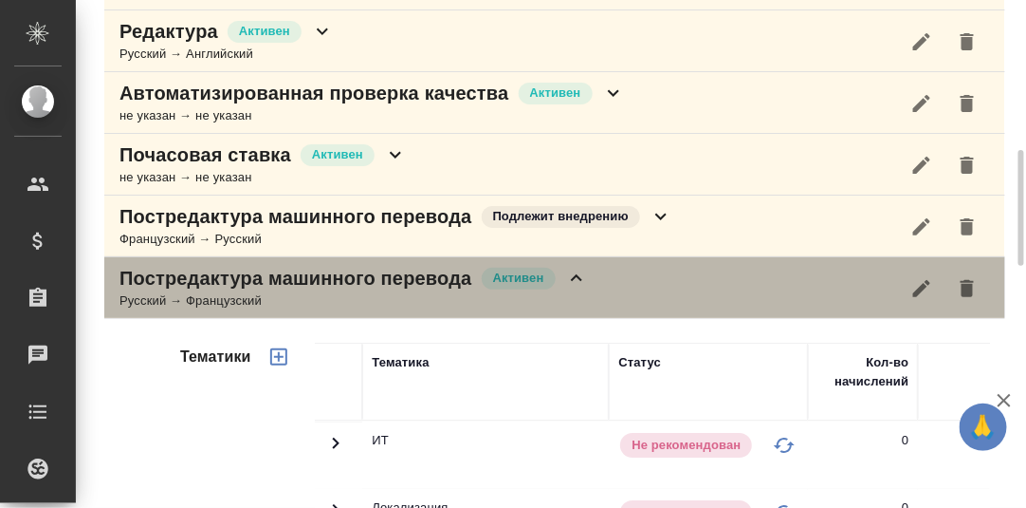
click at [575, 274] on icon at bounding box center [576, 277] width 11 height 7
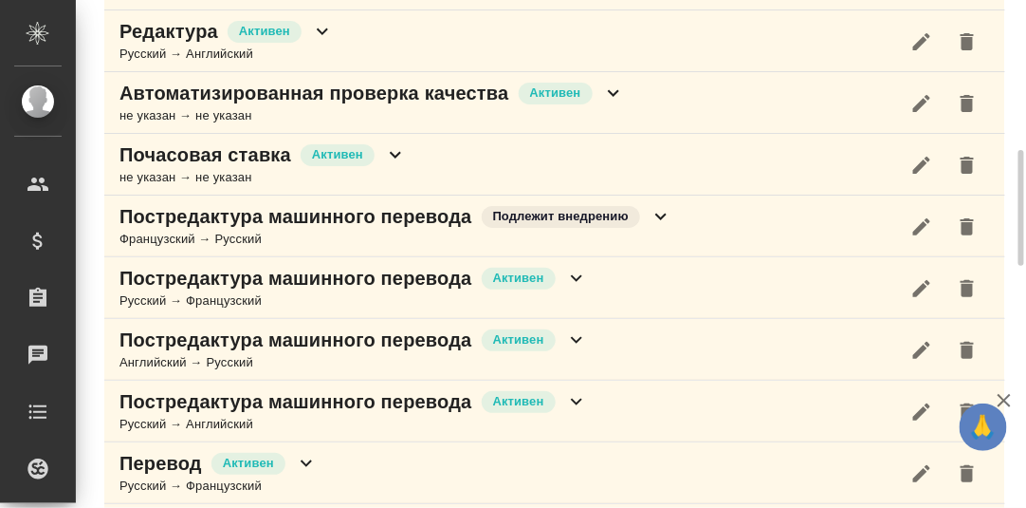
click at [663, 213] on icon at bounding box center [661, 216] width 11 height 7
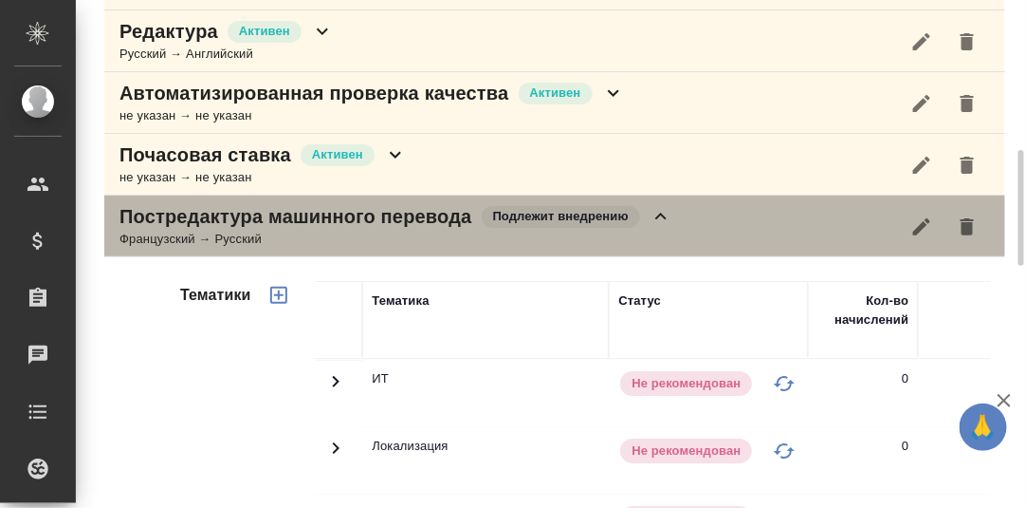
click at [660, 211] on icon at bounding box center [661, 216] width 23 height 23
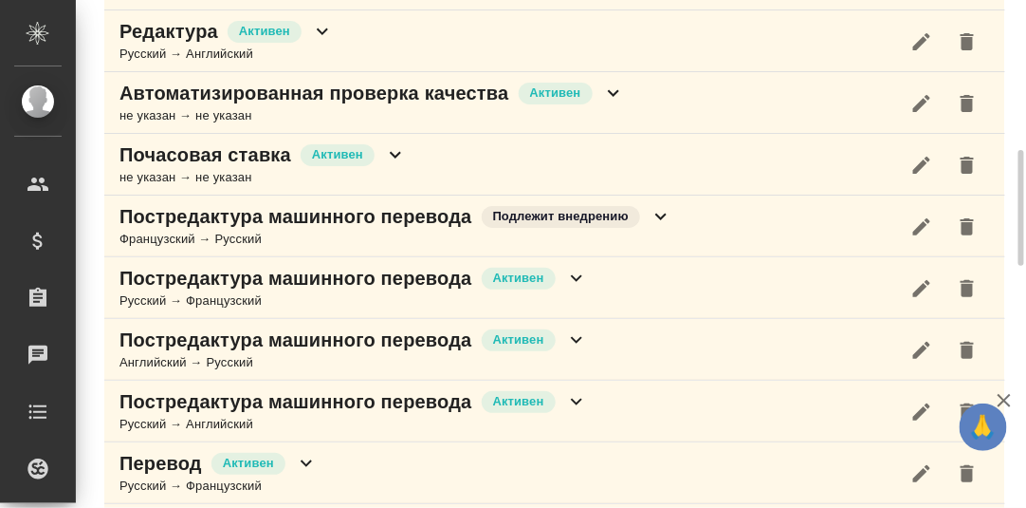
click at [611, 90] on icon at bounding box center [613, 93] width 11 height 7
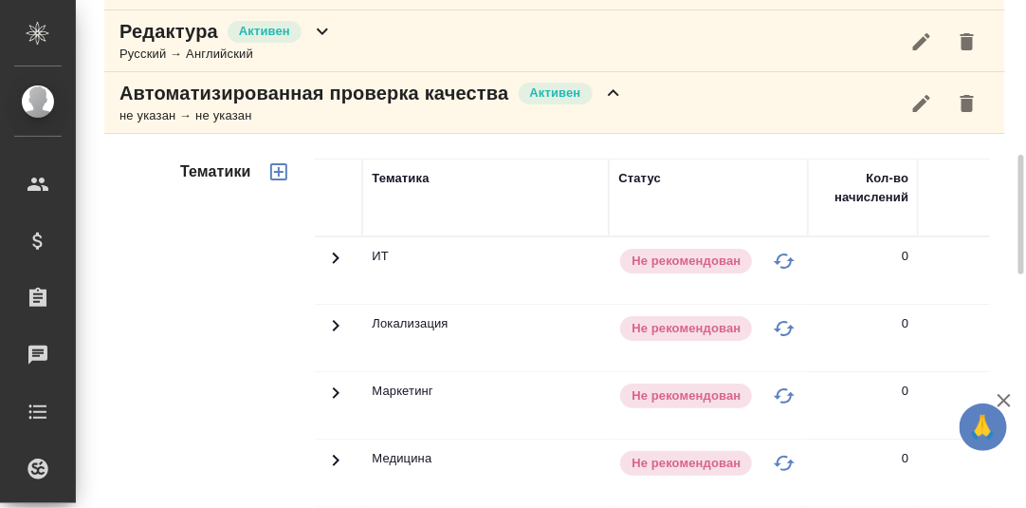
click at [606, 89] on icon at bounding box center [613, 93] width 23 height 23
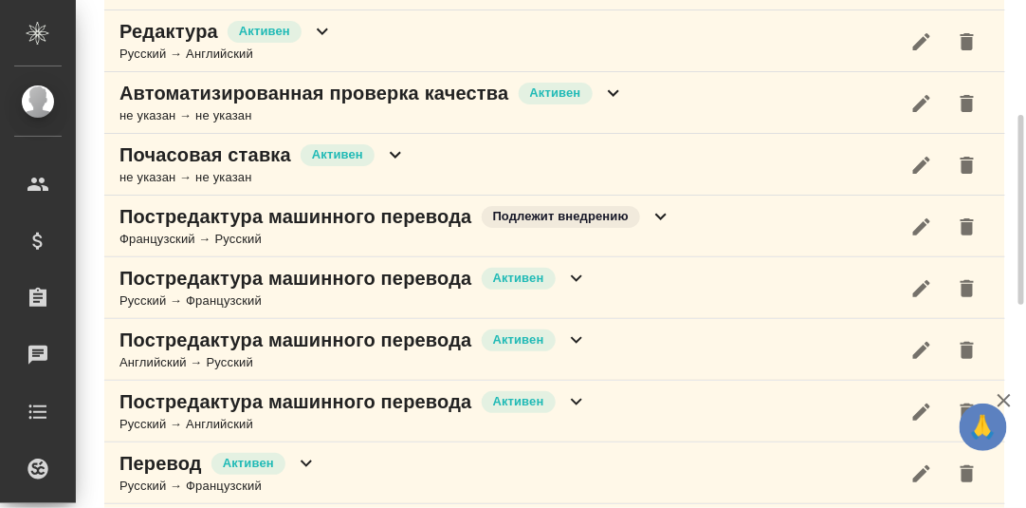
scroll to position [561, 0]
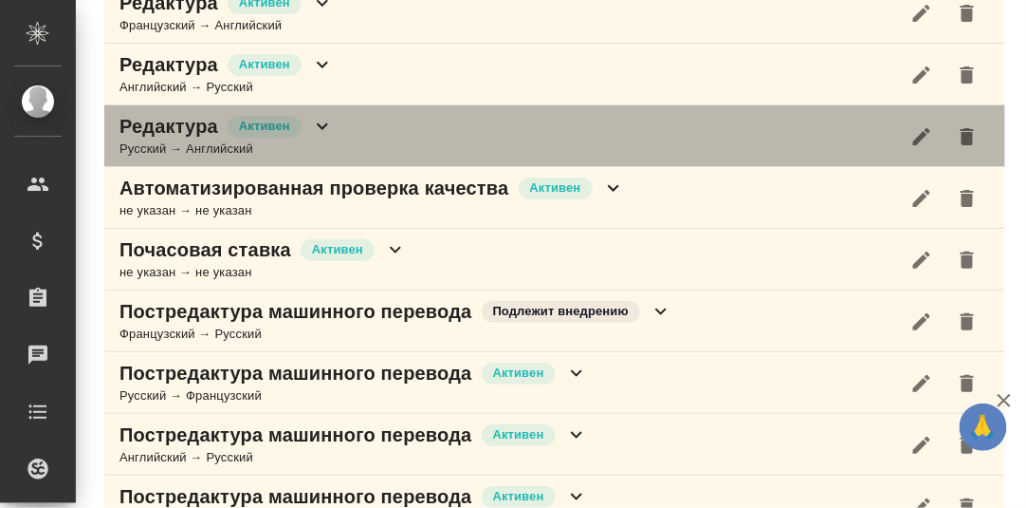
click at [318, 127] on icon at bounding box center [322, 126] width 23 height 23
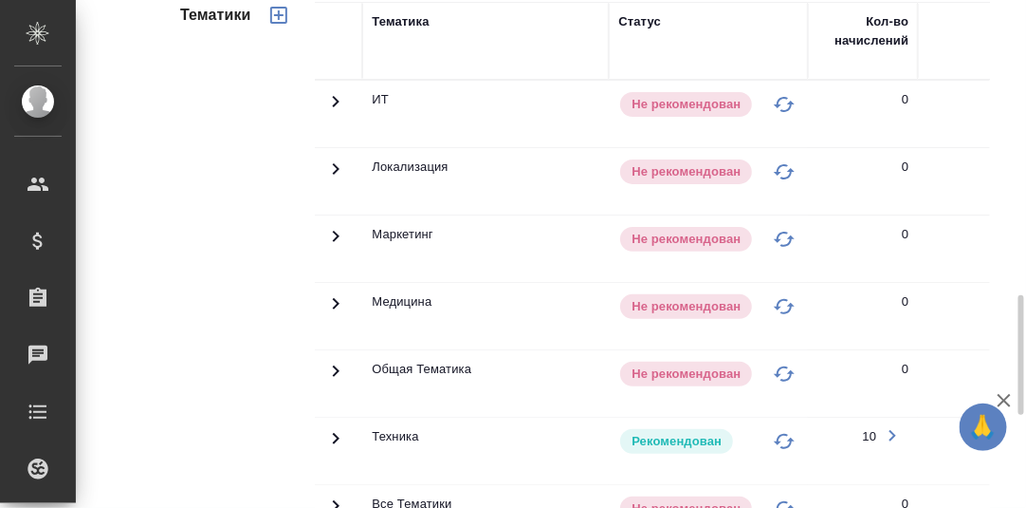
scroll to position [845, 0]
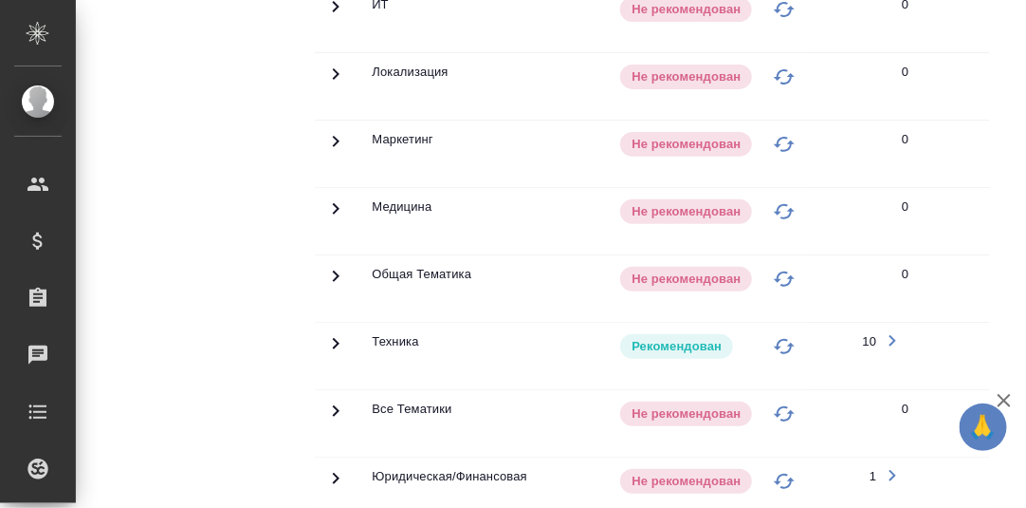
click at [339, 332] on icon at bounding box center [335, 343] width 23 height 23
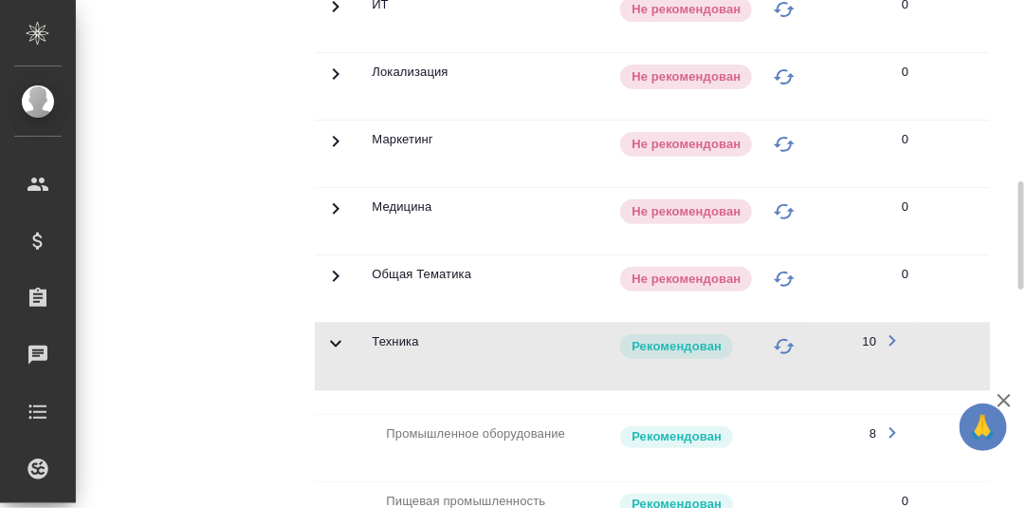
scroll to position [466, 0]
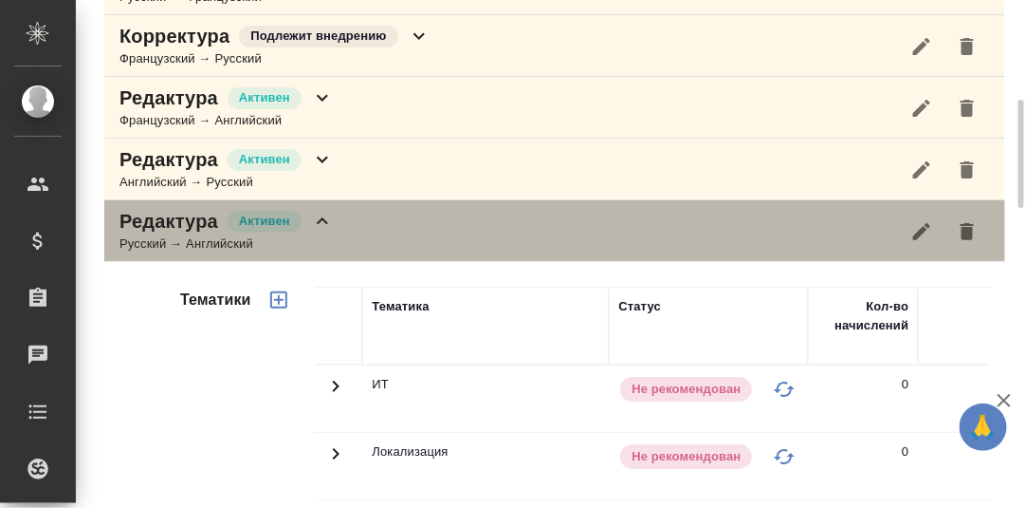
click at [322, 216] on icon at bounding box center [322, 221] width 23 height 23
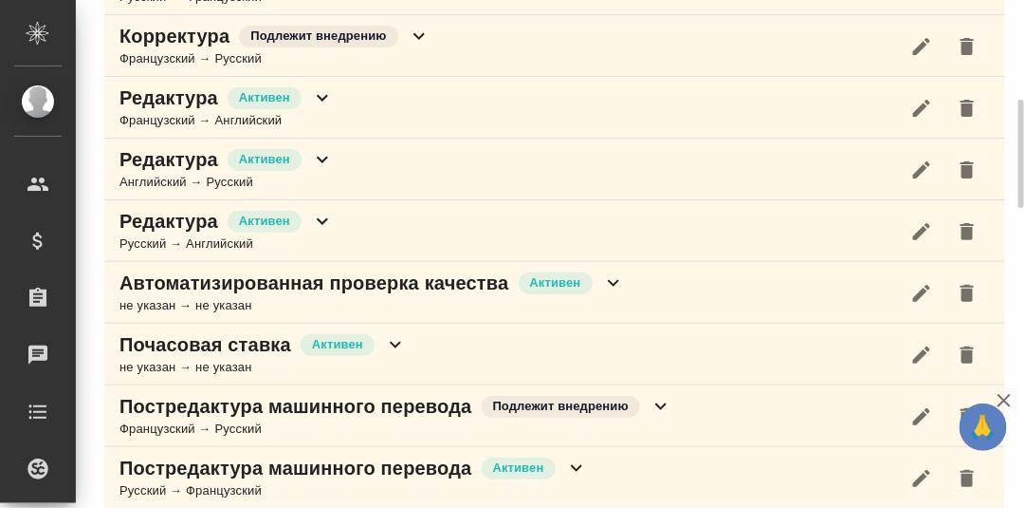
scroll to position [372, 0]
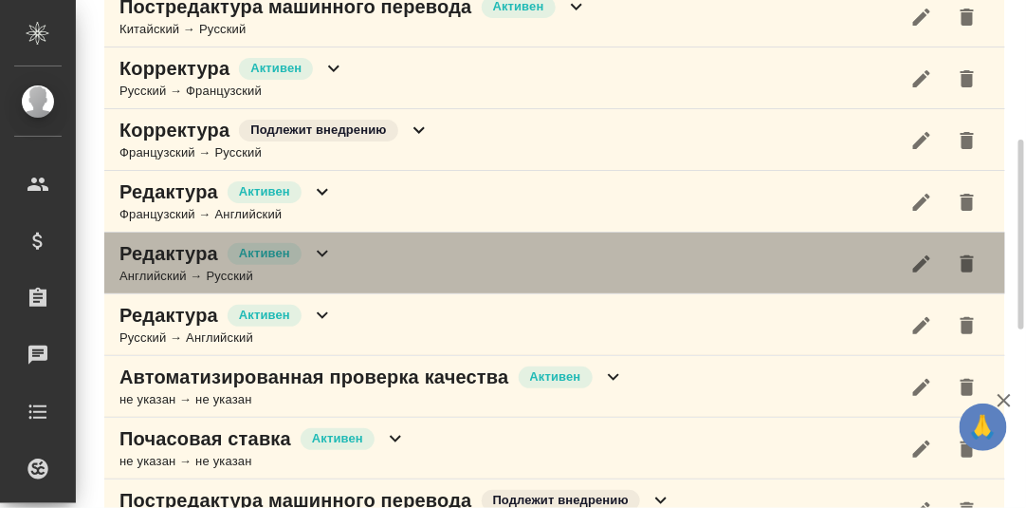
click at [322, 253] on icon at bounding box center [322, 253] width 23 height 23
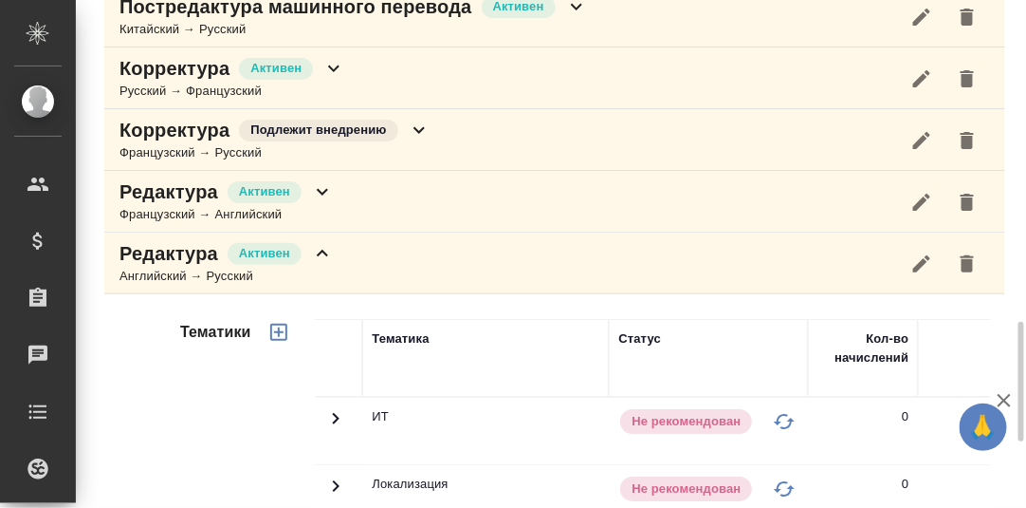
scroll to position [750, 0]
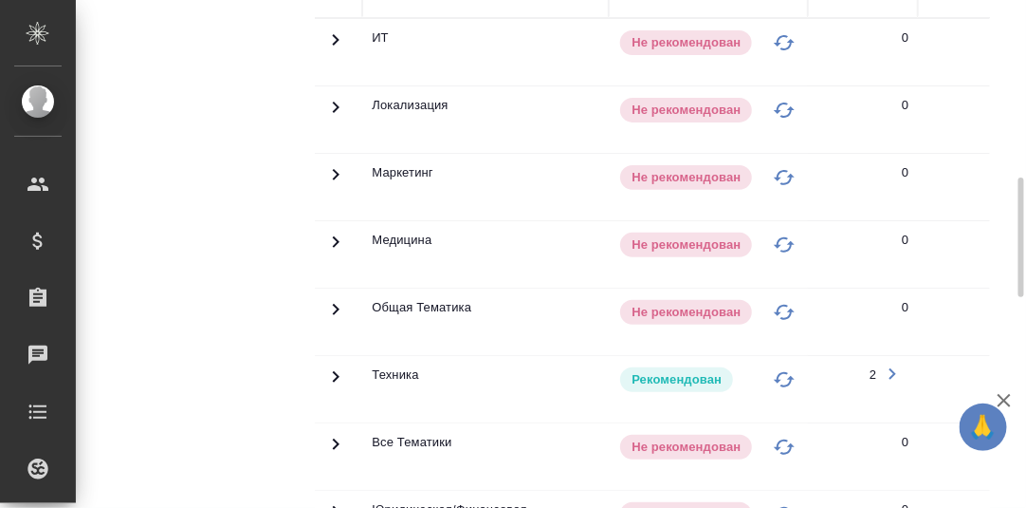
click at [333, 365] on icon at bounding box center [335, 376] width 23 height 23
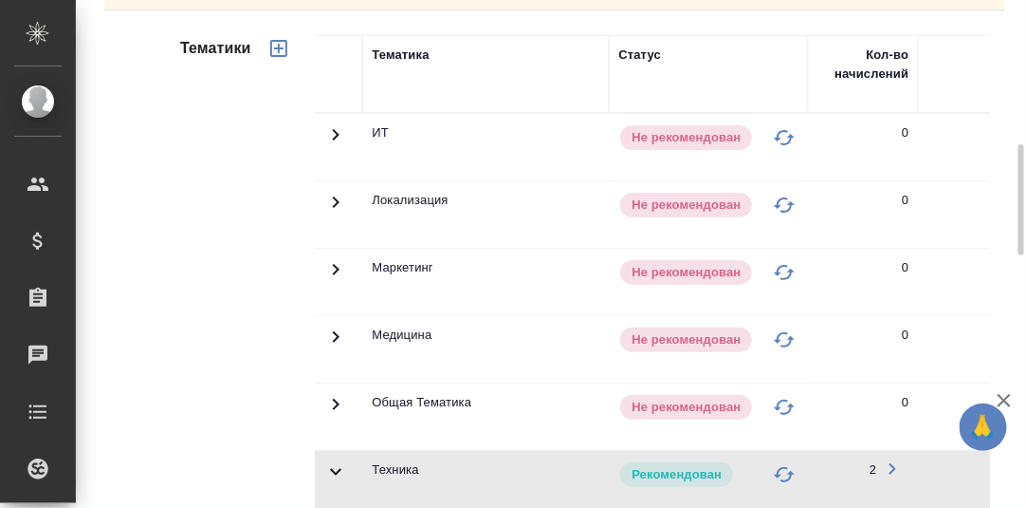
scroll to position [372, 0]
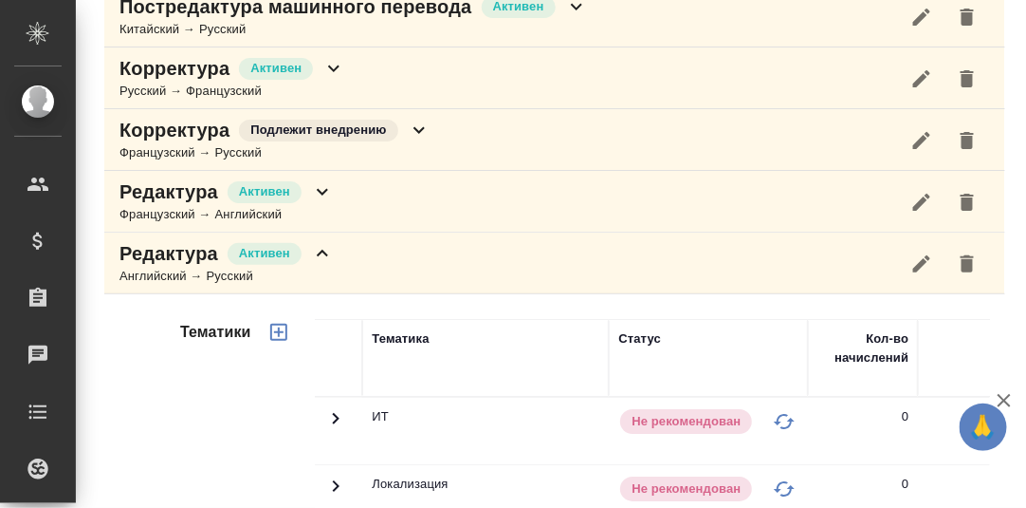
click at [323, 251] on icon at bounding box center [322, 253] width 23 height 23
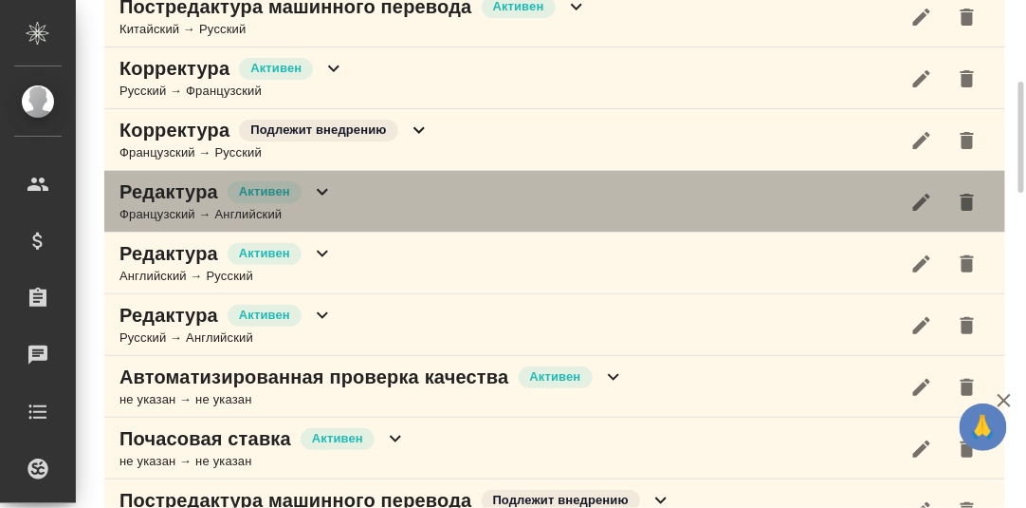
click at [323, 187] on icon at bounding box center [322, 191] width 23 height 23
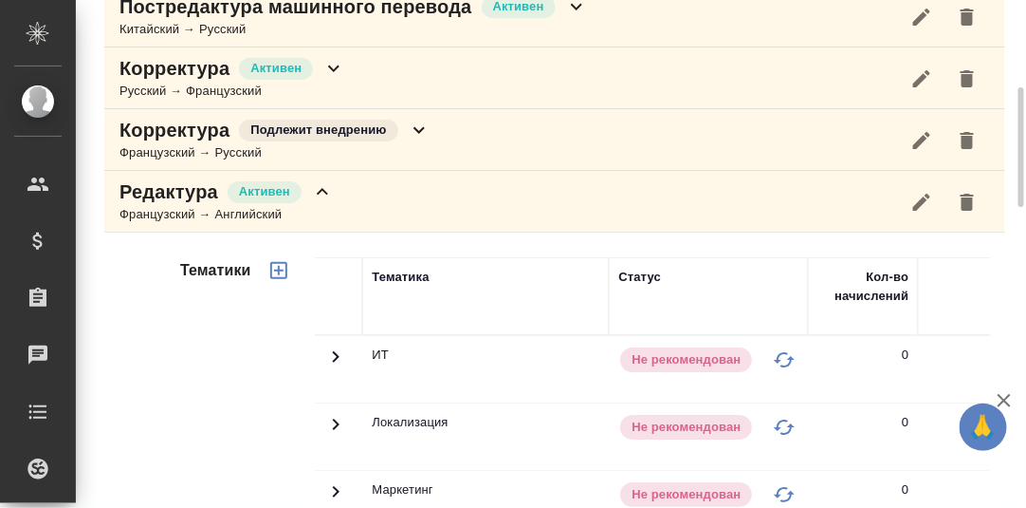
click at [322, 195] on icon at bounding box center [322, 191] width 23 height 23
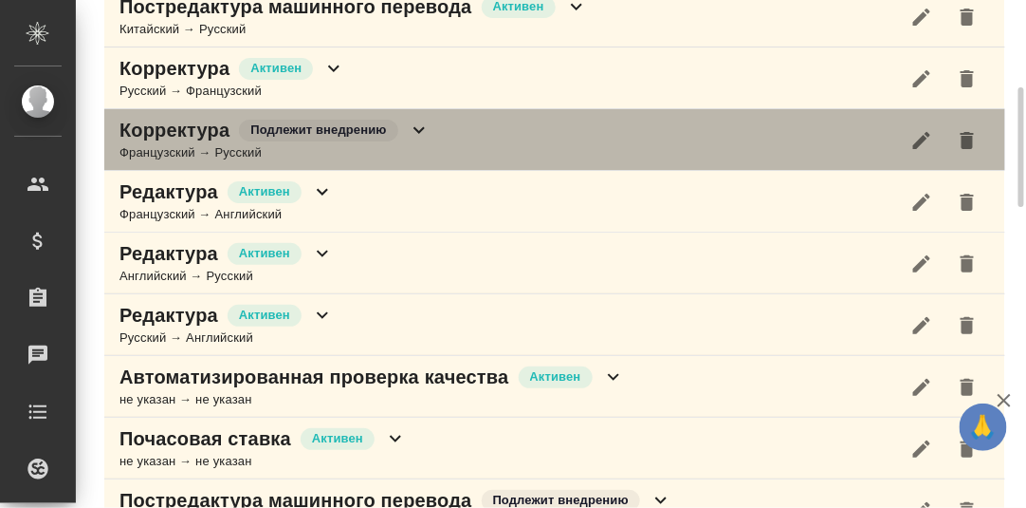
click at [414, 129] on icon at bounding box center [419, 130] width 23 height 23
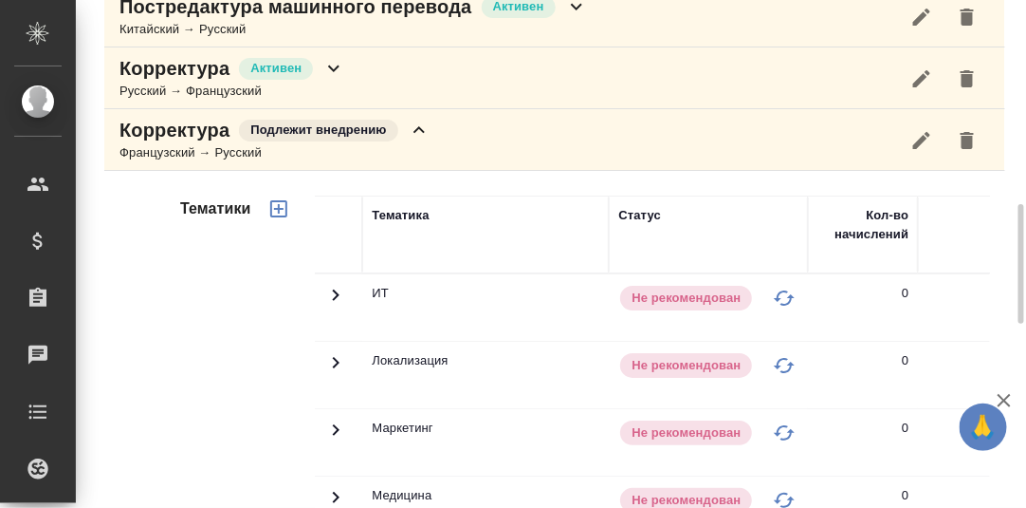
scroll to position [656, 0]
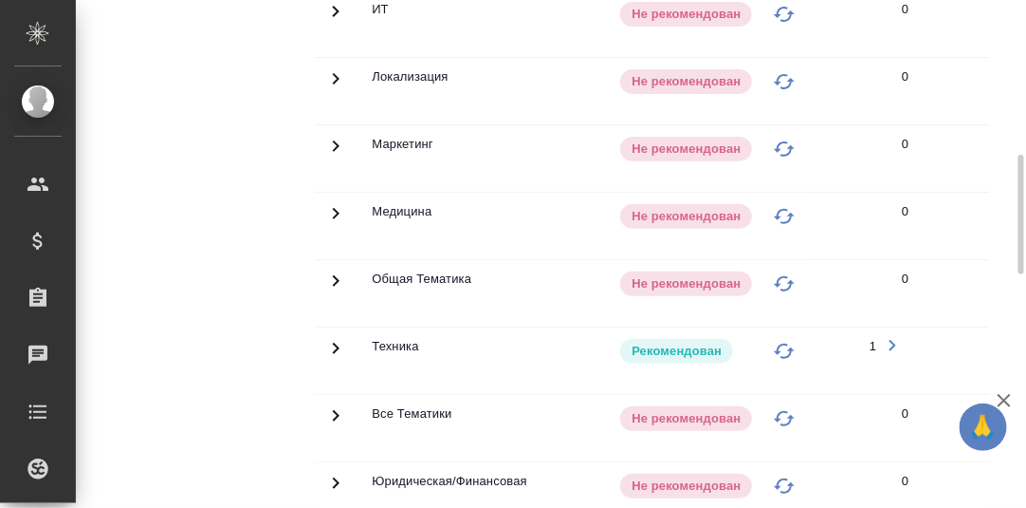
click at [331, 337] on icon at bounding box center [335, 348] width 23 height 23
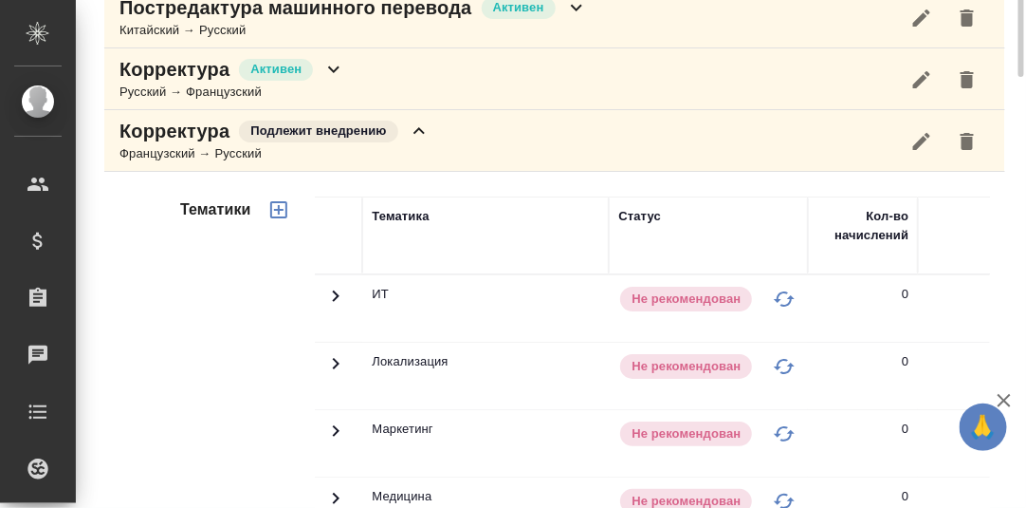
scroll to position [181, 0]
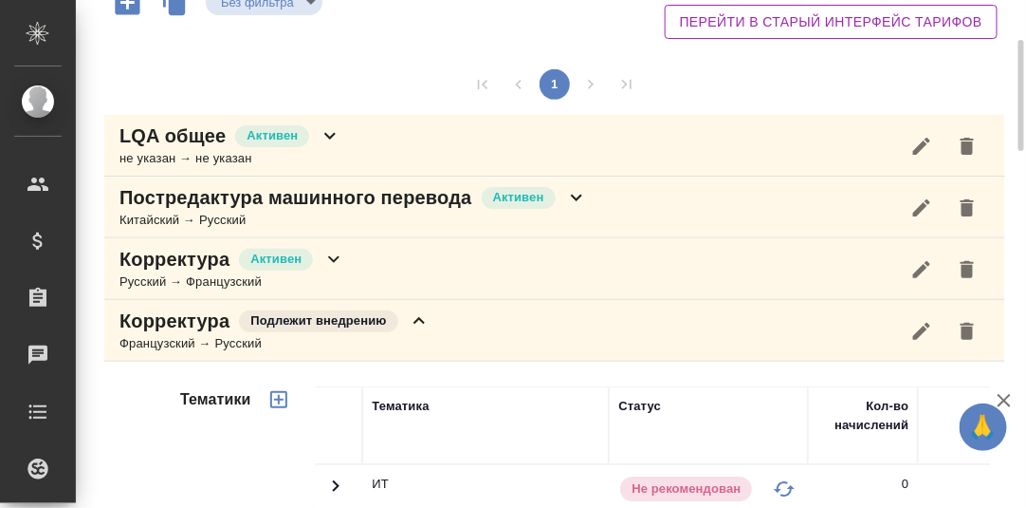
click at [418, 317] on icon at bounding box center [419, 320] width 23 height 23
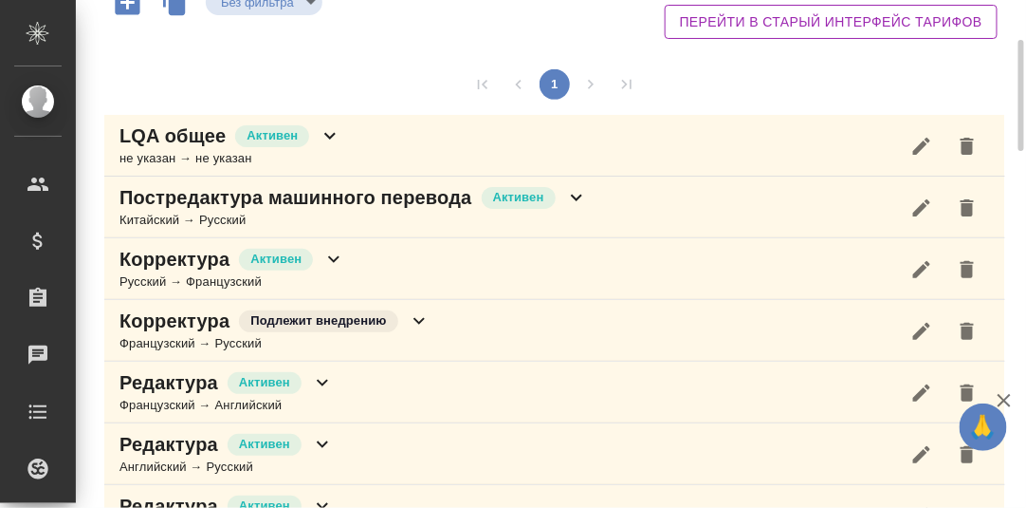
click at [333, 258] on icon at bounding box center [333, 259] width 11 height 7
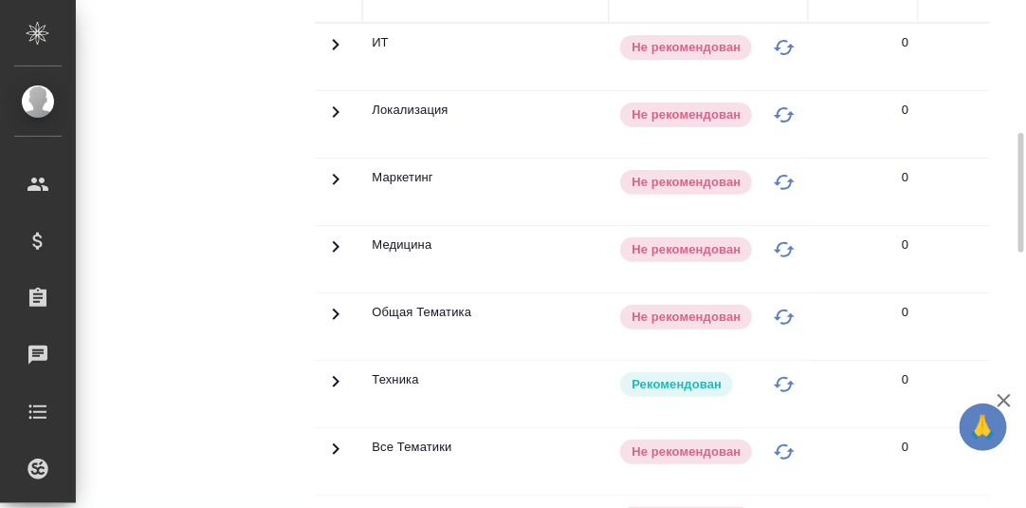
scroll to position [371, 0]
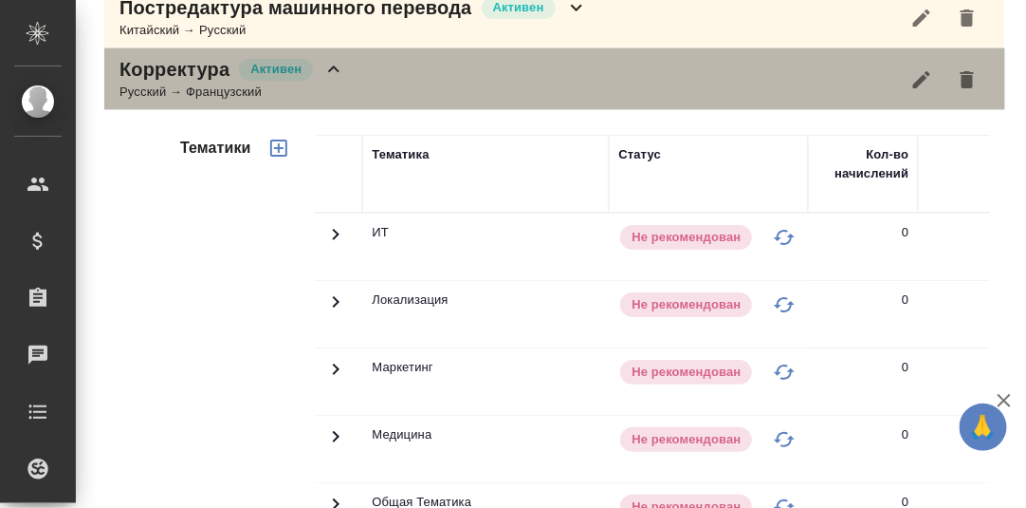
click at [337, 71] on icon at bounding box center [334, 69] width 23 height 23
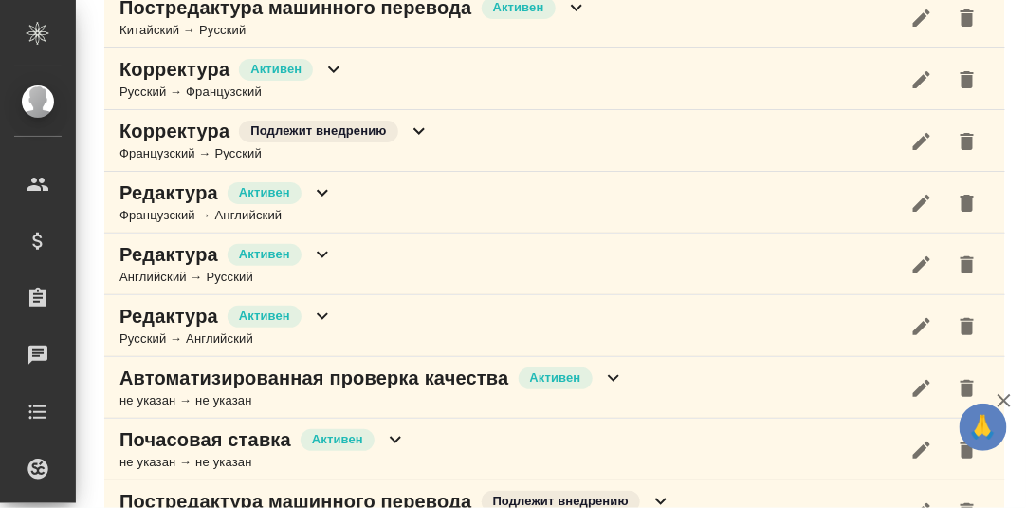
scroll to position [276, 0]
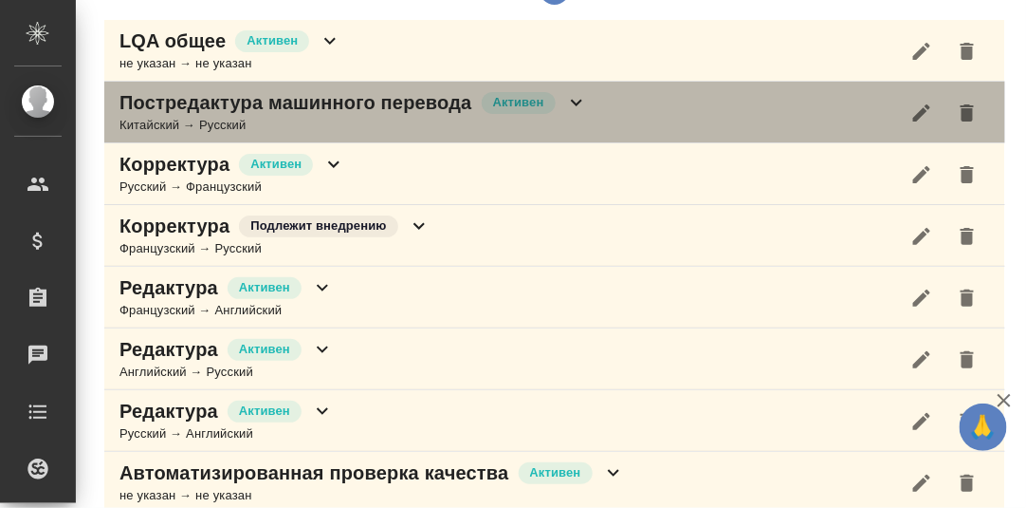
click at [573, 103] on icon at bounding box center [576, 102] width 23 height 23
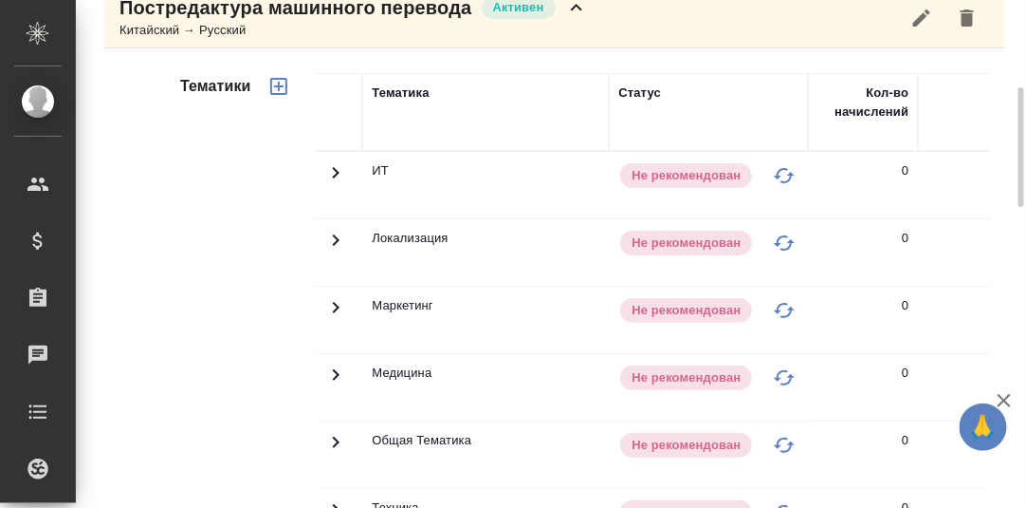
scroll to position [181, 0]
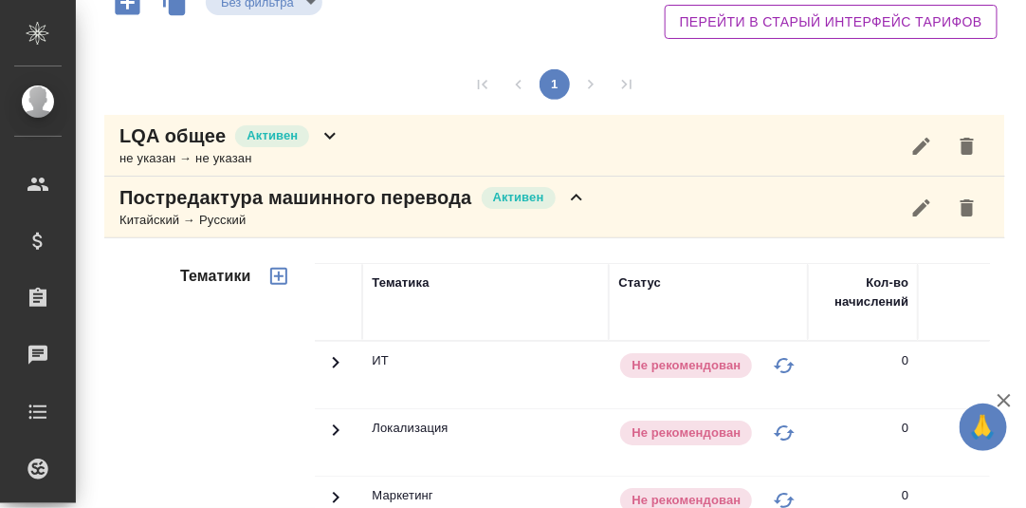
click at [575, 194] on icon at bounding box center [576, 197] width 11 height 7
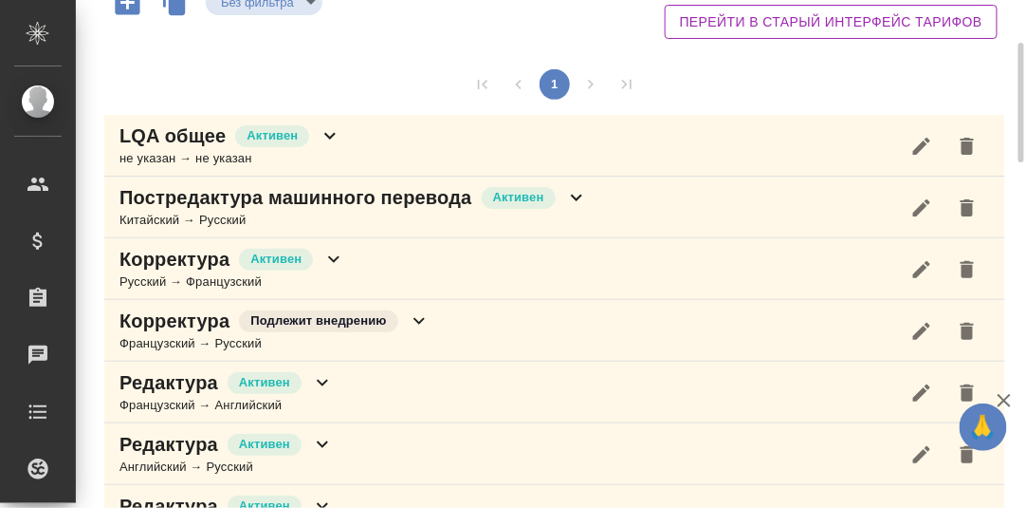
click at [326, 133] on icon at bounding box center [329, 136] width 11 height 7
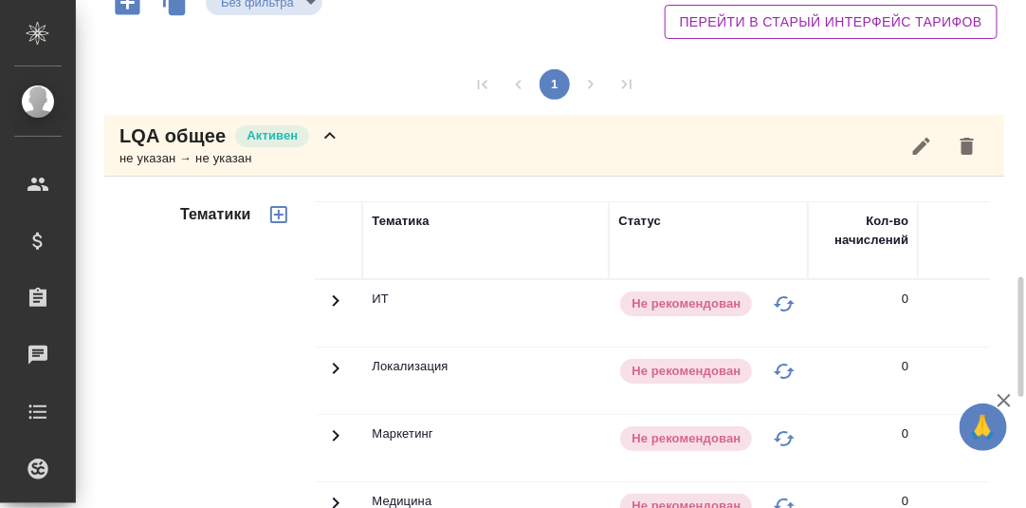
scroll to position [656, 0]
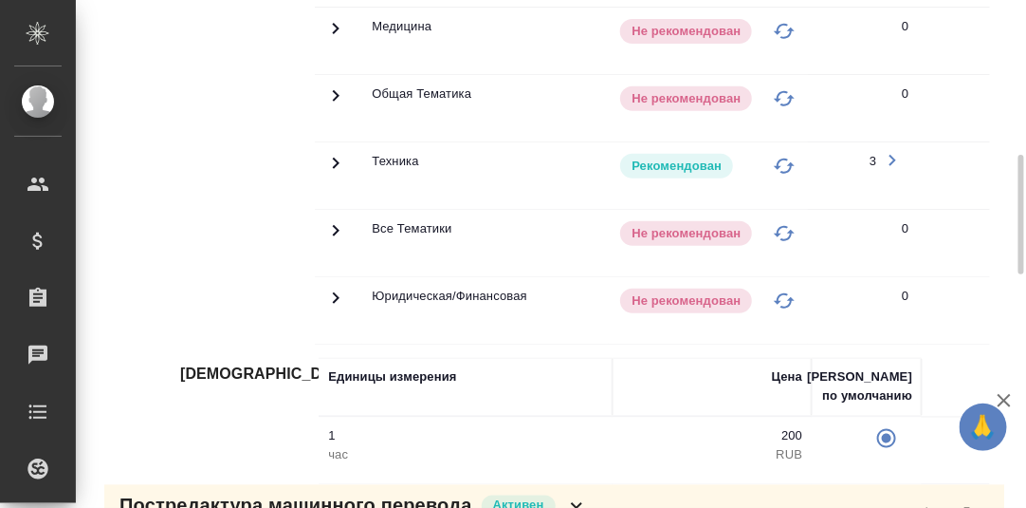
click at [334, 156] on icon at bounding box center [335, 163] width 23 height 23
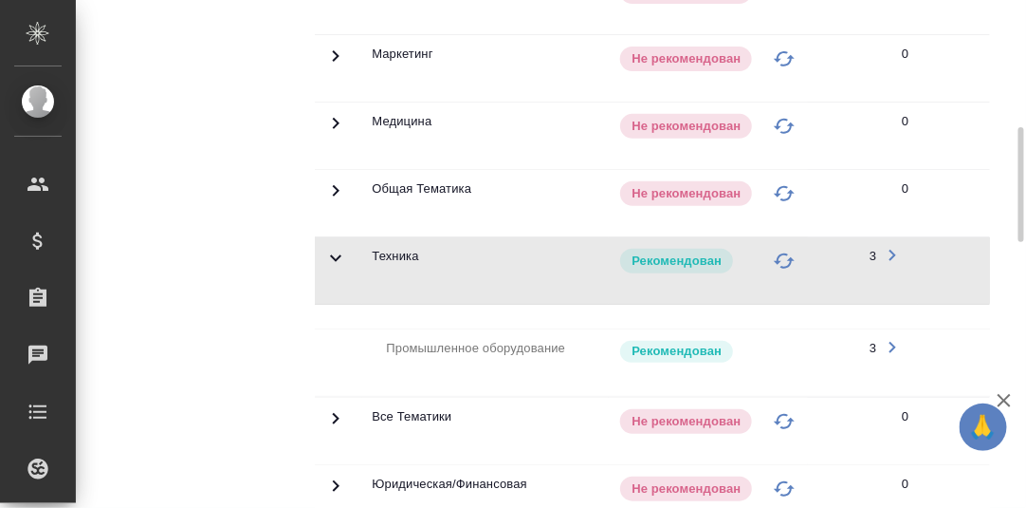
scroll to position [181, 0]
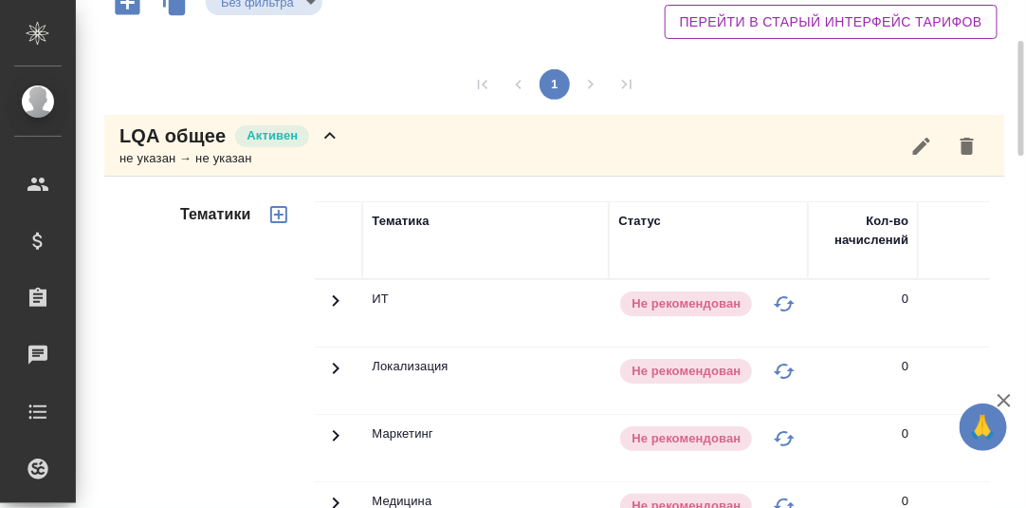
click at [325, 132] on icon at bounding box center [330, 135] width 23 height 23
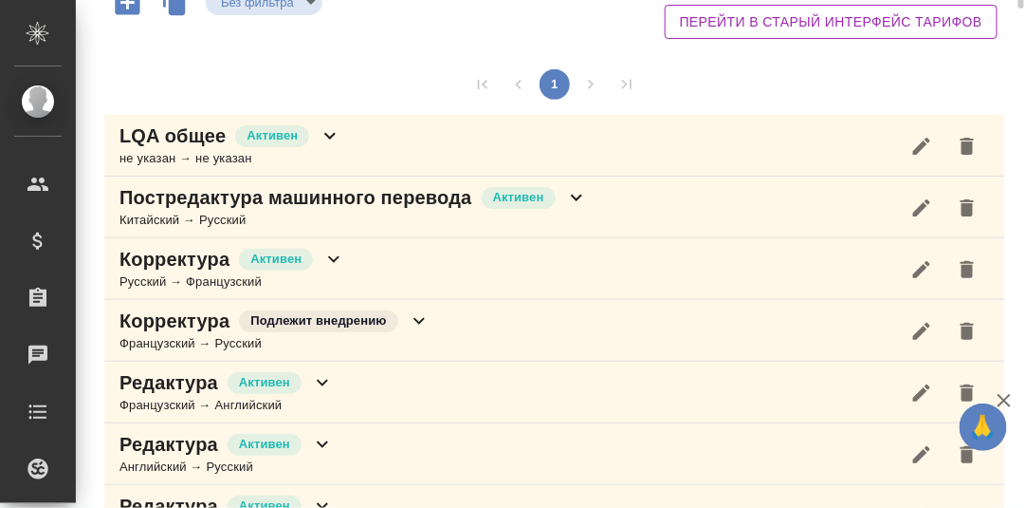
scroll to position [0, 0]
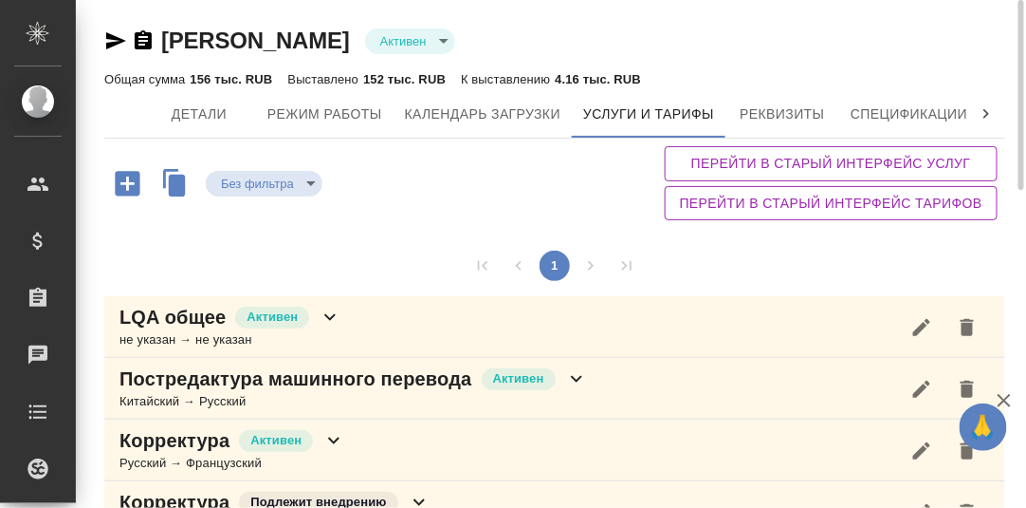
click at [990, 113] on icon at bounding box center [986, 113] width 19 height 19
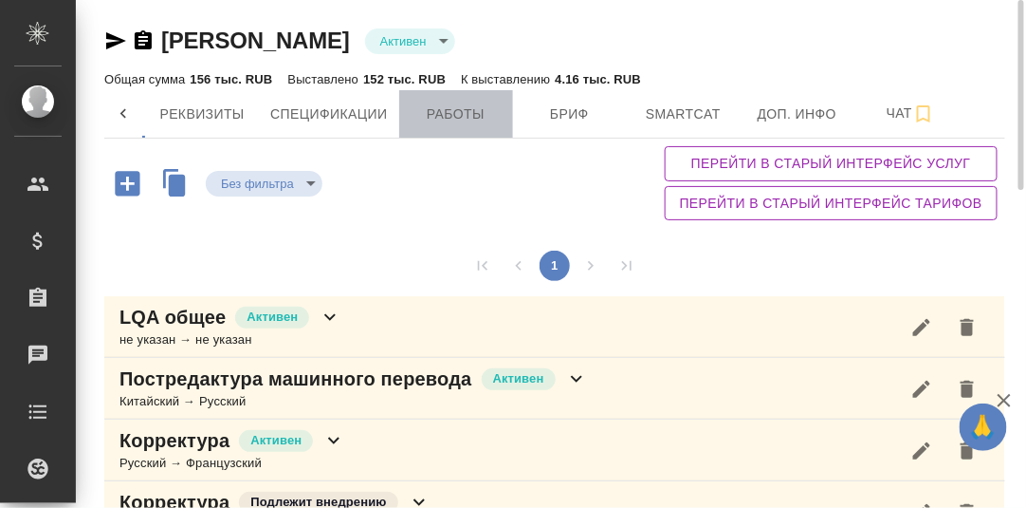
click at [460, 114] on span "Работы" at bounding box center [456, 114] width 91 height 24
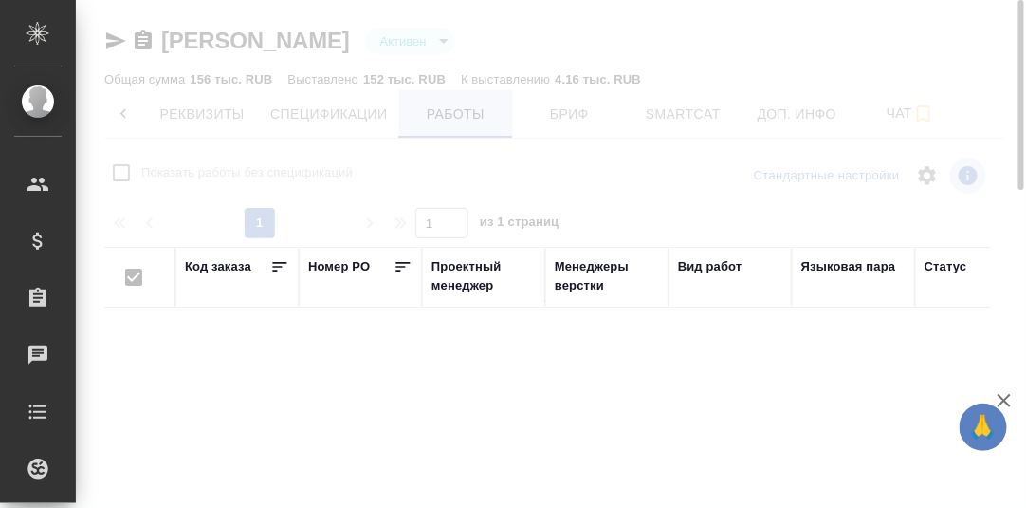
checkbox input "false"
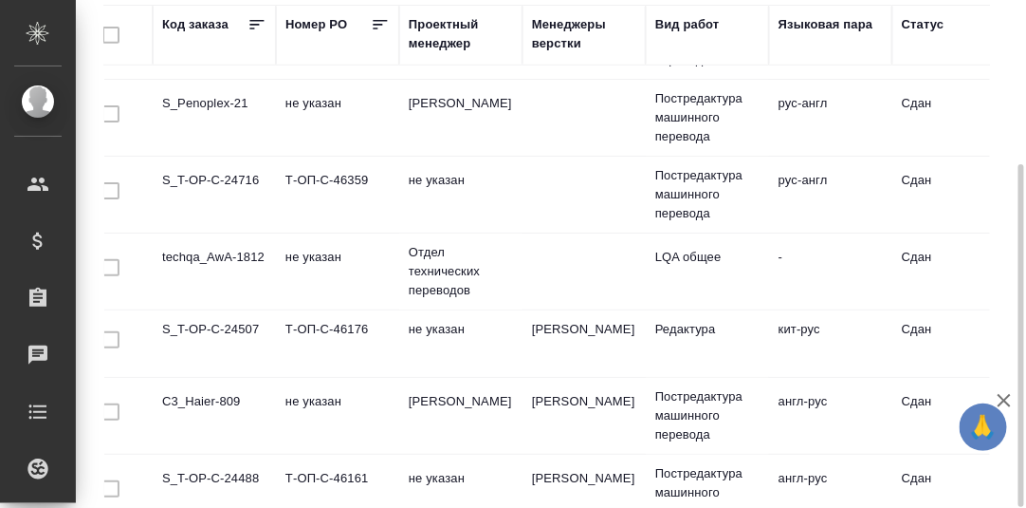
scroll to position [208, 0]
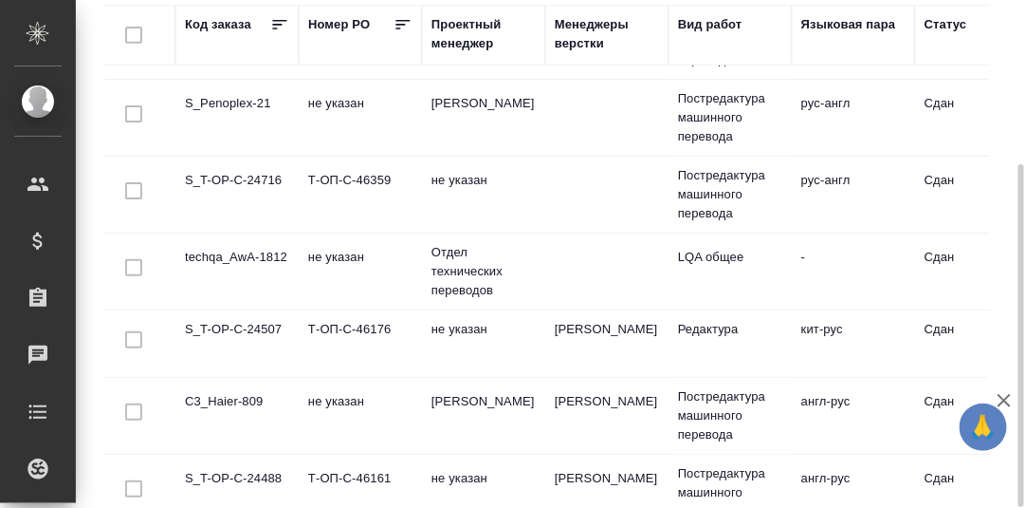
click at [231, 322] on td "S_T-OP-C-24507" at bounding box center [237, 343] width 123 height 66
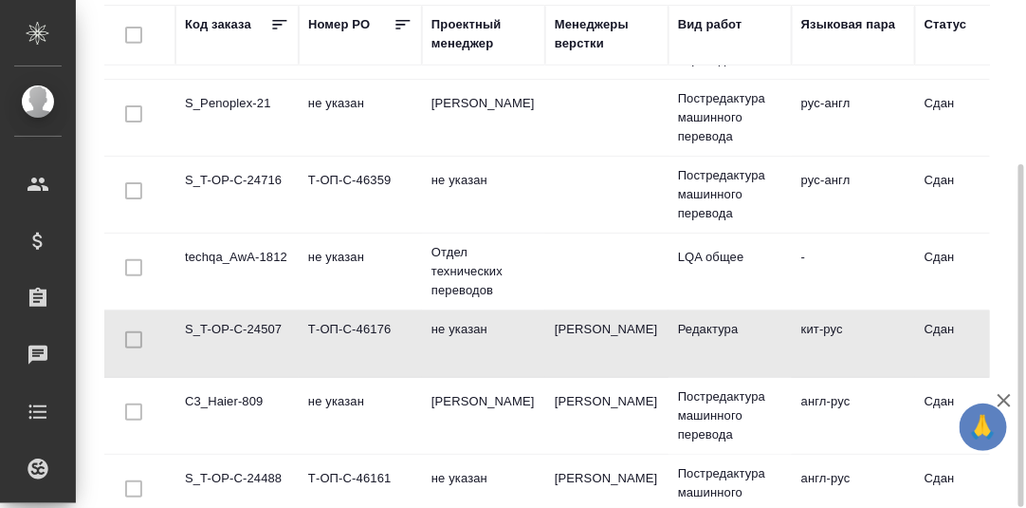
click at [232, 323] on td "S_T-OP-C-24507" at bounding box center [237, 343] width 123 height 66
click at [233, 323] on td "S_T-OP-C-24507" at bounding box center [237, 343] width 123 height 66
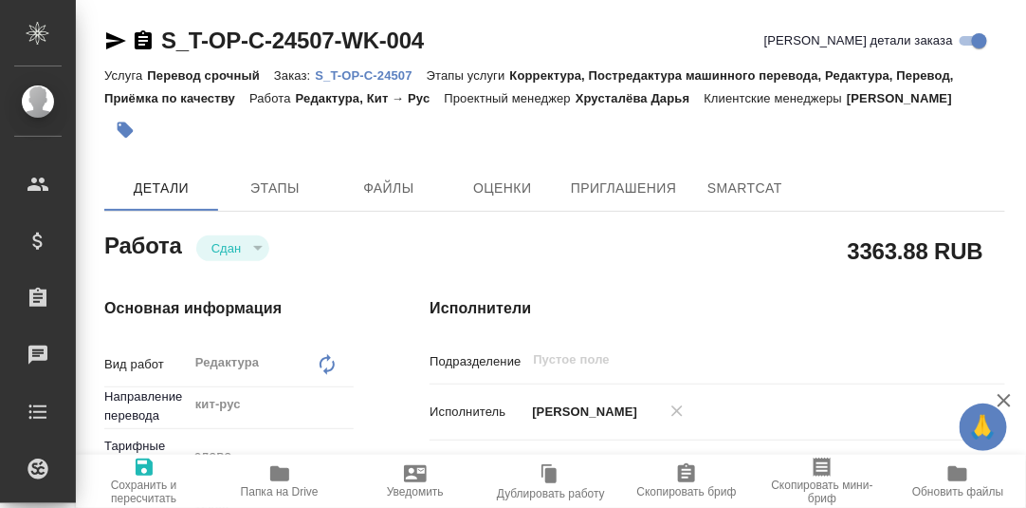
type textarea "x"
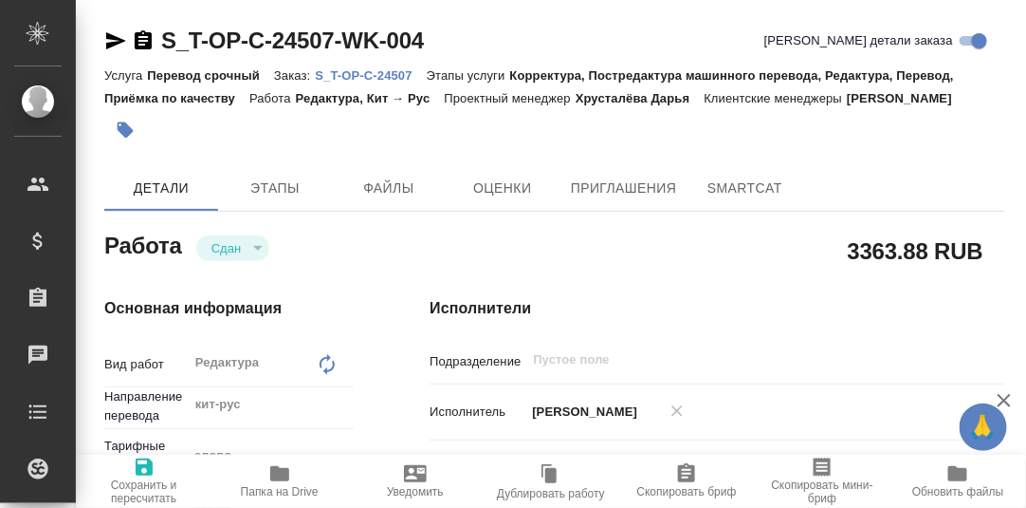
type textarea "x"
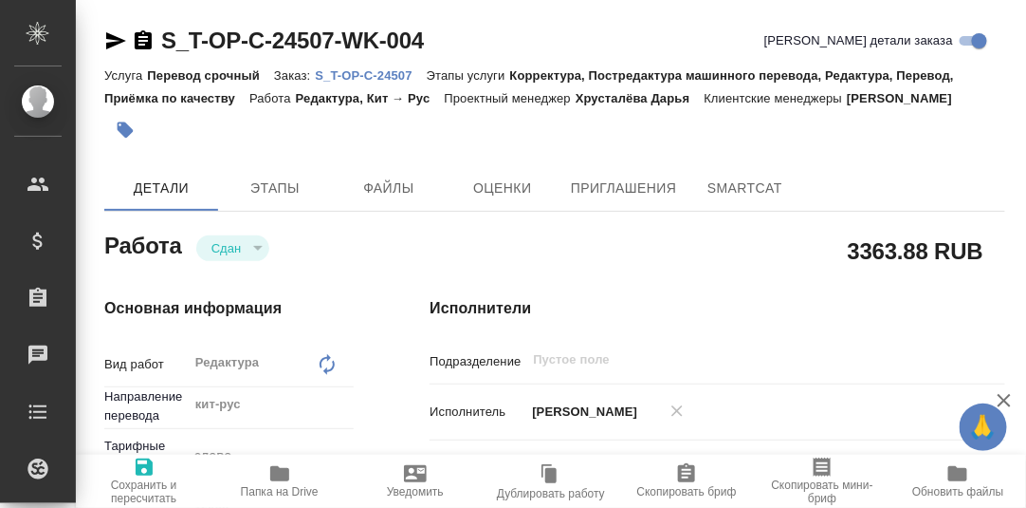
type textarea "x"
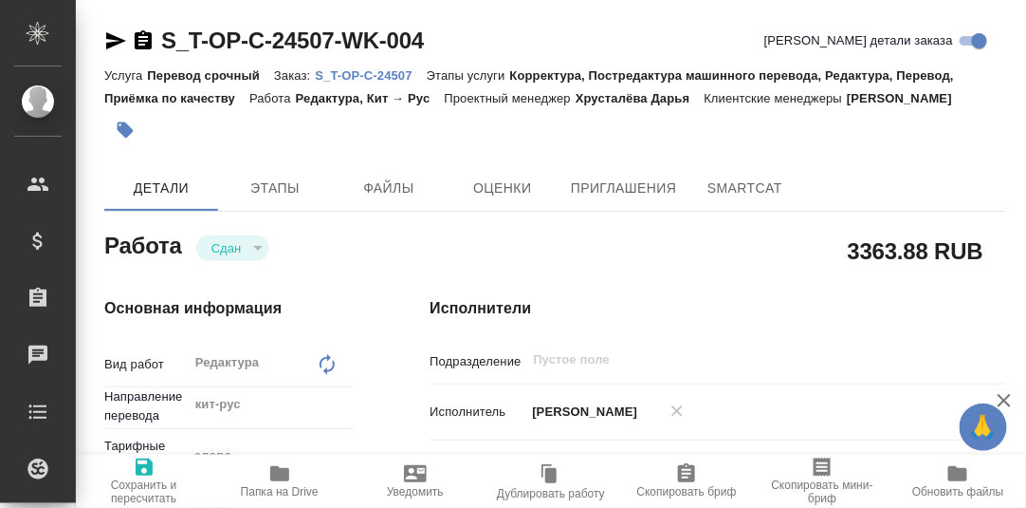
type textarea "x"
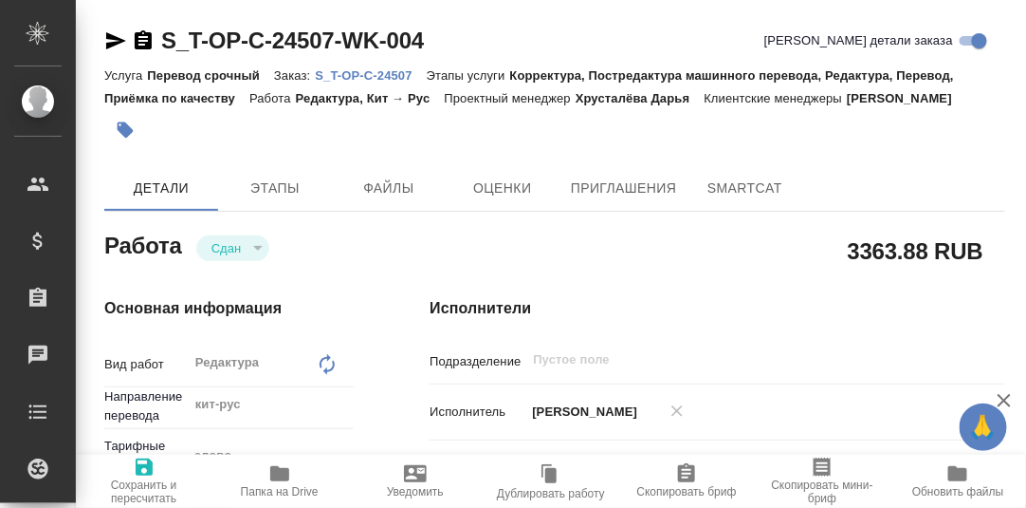
type textarea "x"
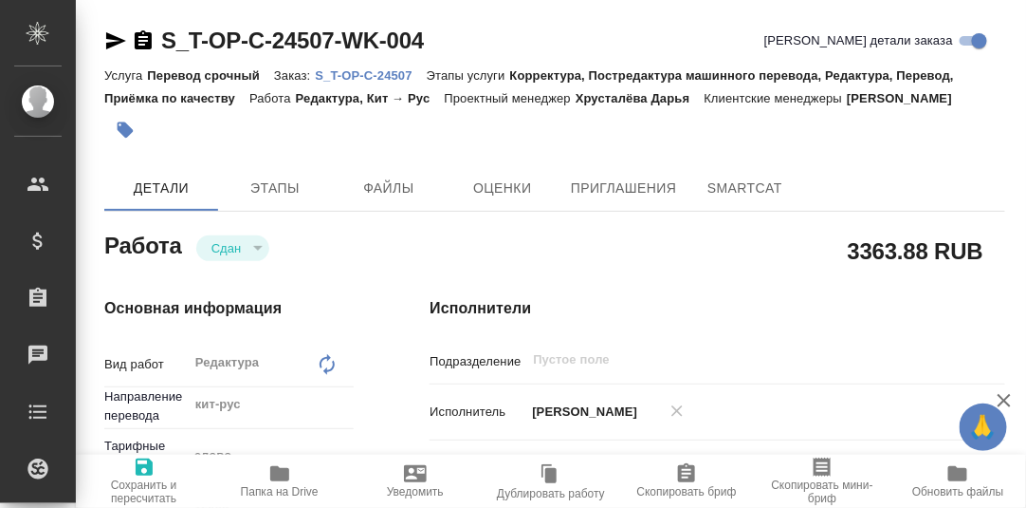
type textarea "x"
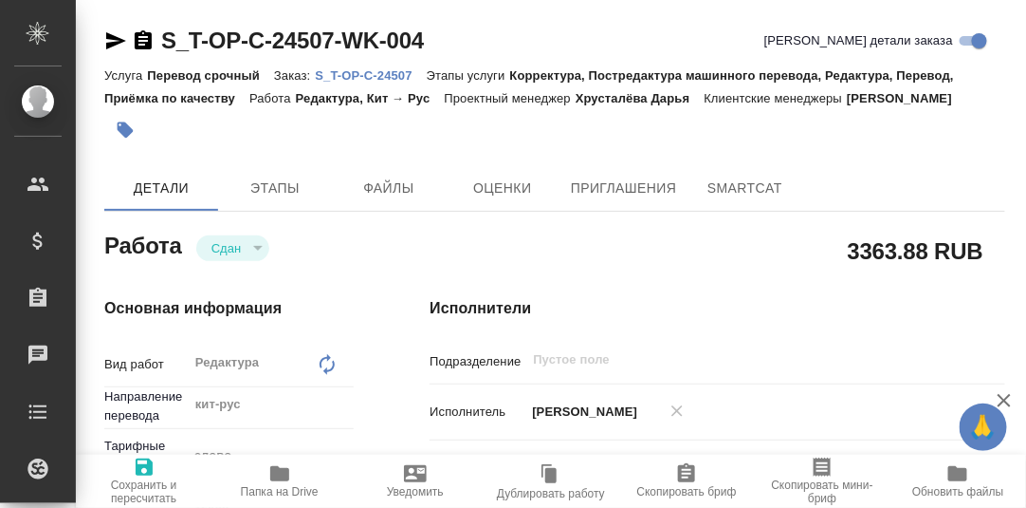
click at [382, 79] on p "S_T-OP-C-24507" at bounding box center [370, 75] width 111 height 14
type textarea "x"
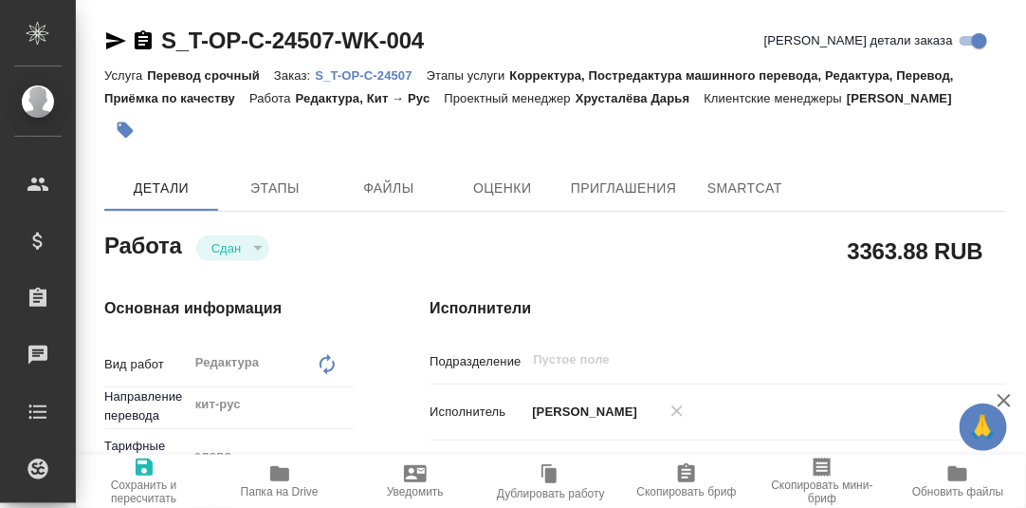
type textarea "x"
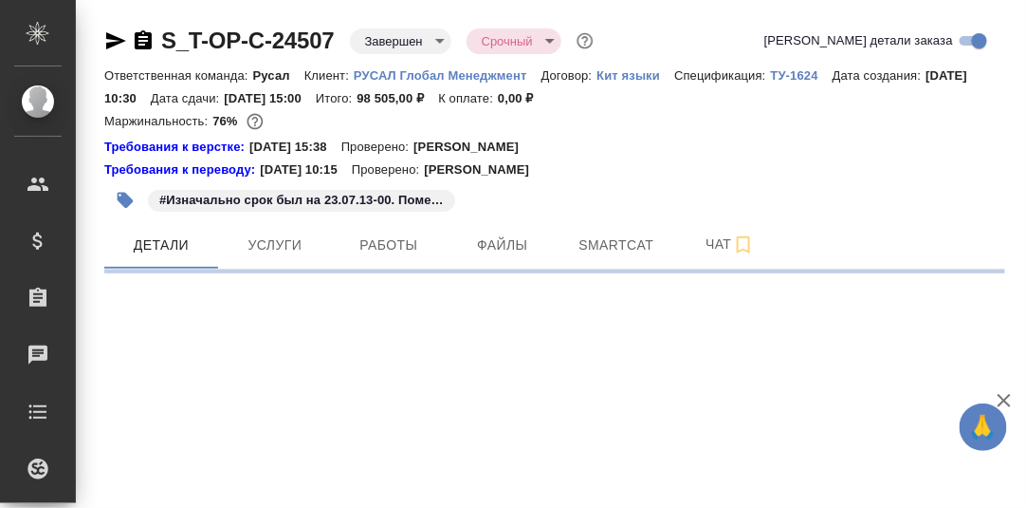
select select "RU"
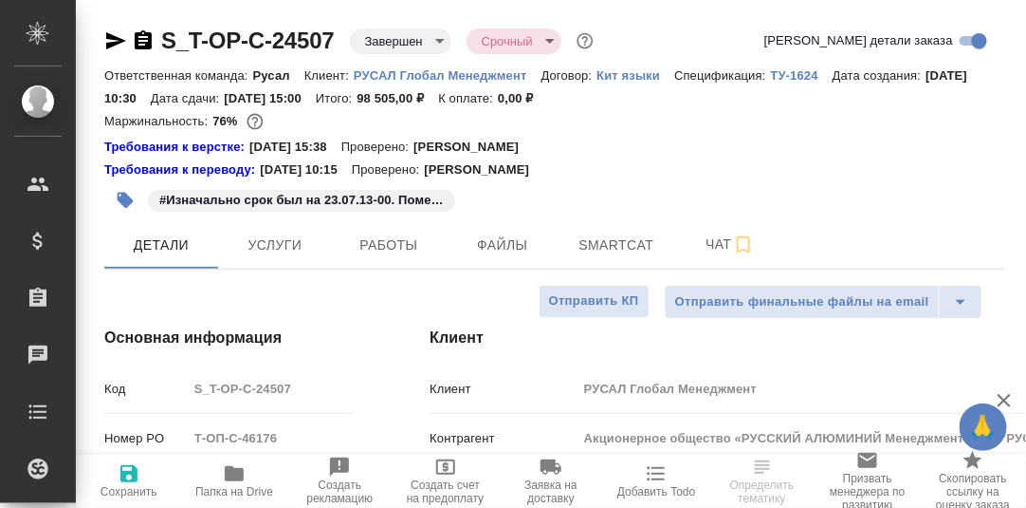
type textarea "x"
type input "Хрусталёва Дарья"
type input "[PERSON_NAME]"
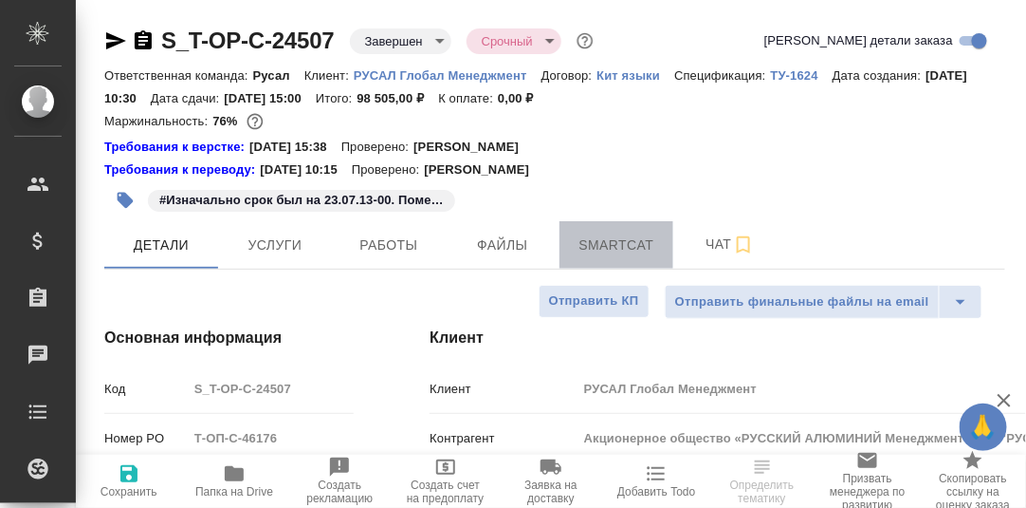
click at [614, 239] on span "Smartcat" at bounding box center [616, 245] width 91 height 24
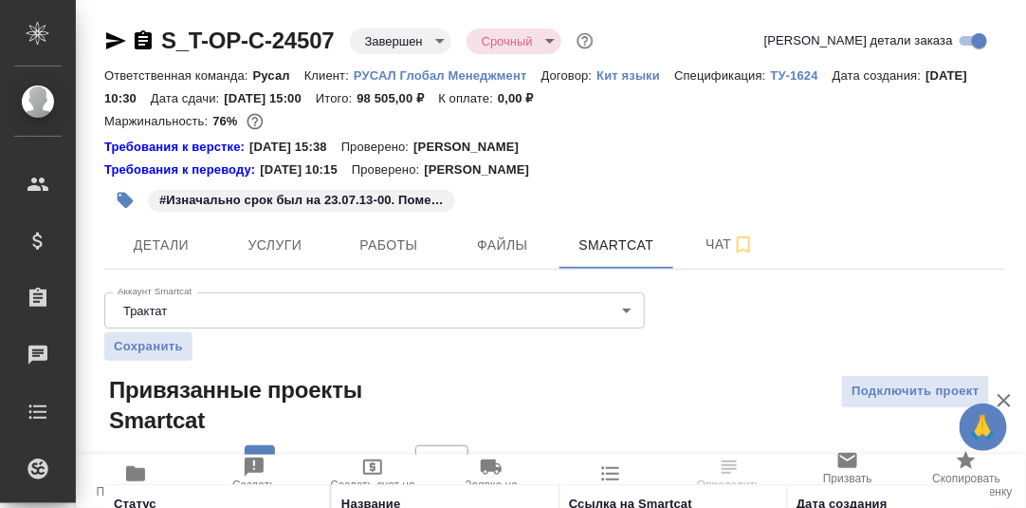
scroll to position [145, 0]
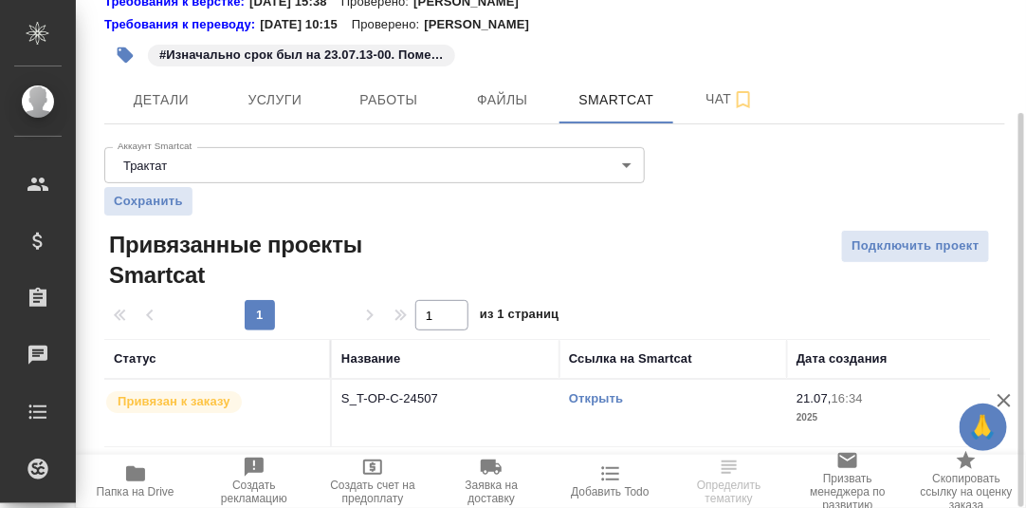
click at [597, 398] on link "Открыть" at bounding box center [596, 398] width 54 height 14
